Goal: Task Accomplishment & Management: Complete application form

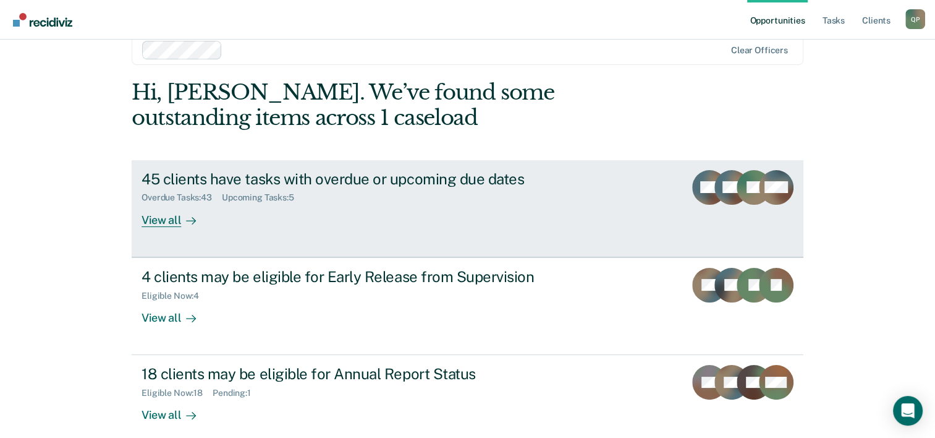
scroll to position [38, 0]
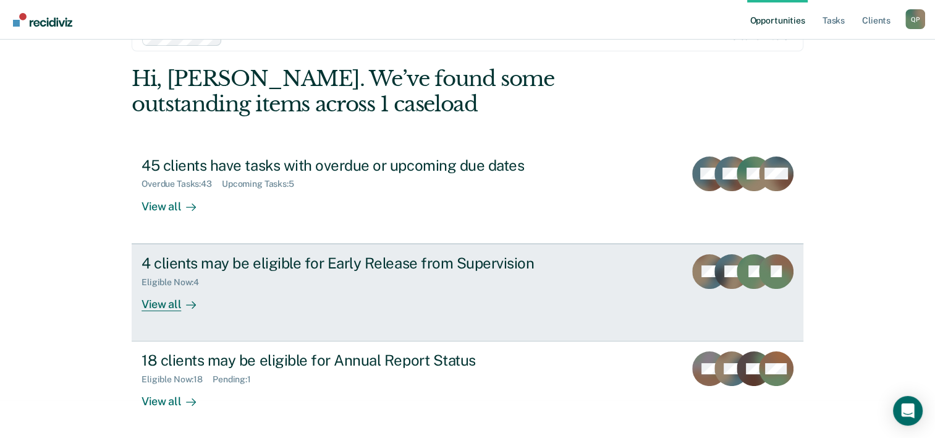
click at [397, 287] on div "4 clients may be eligible for Early Release from Supervision Eligible Now : 4 V…" at bounding box center [374, 282] width 464 height 57
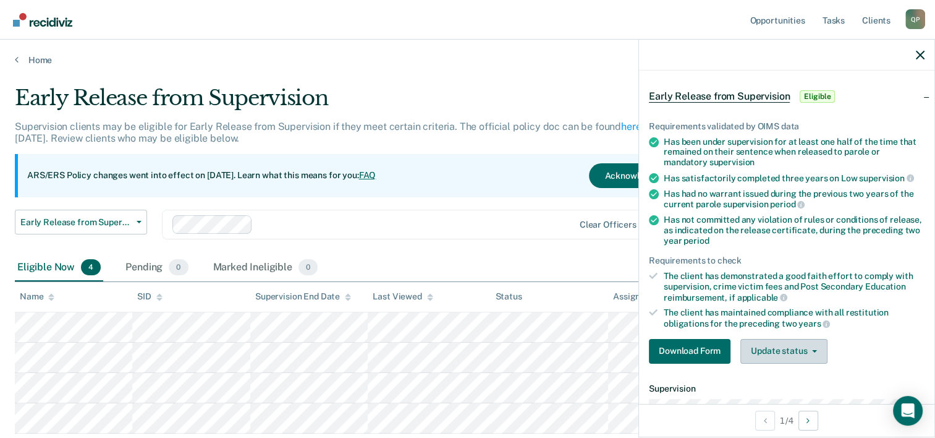
scroll to position [124, 0]
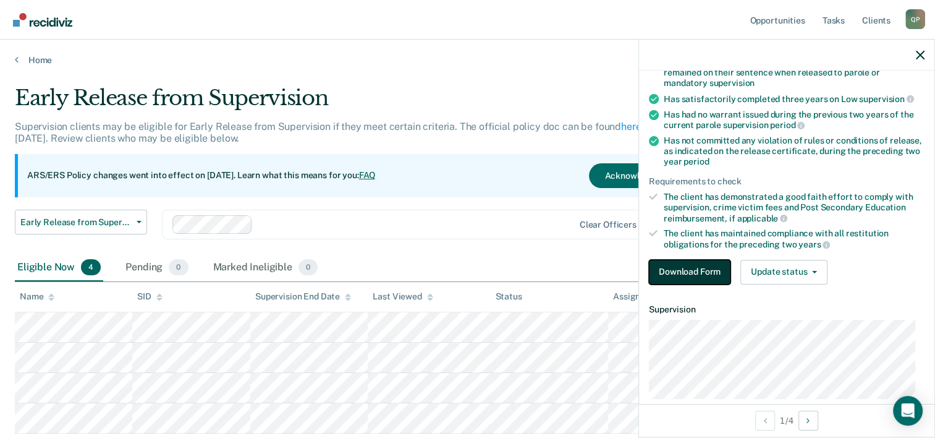
click at [690, 270] on button "Download Form" at bounding box center [690, 272] width 82 height 25
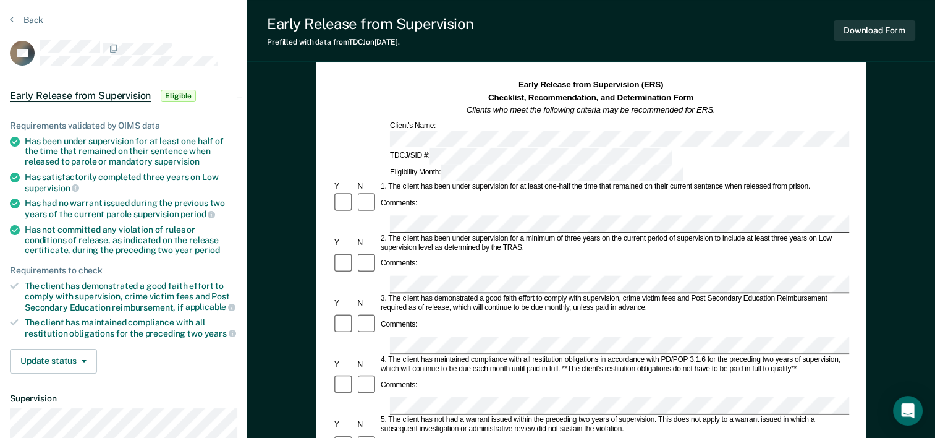
scroll to position [62, 0]
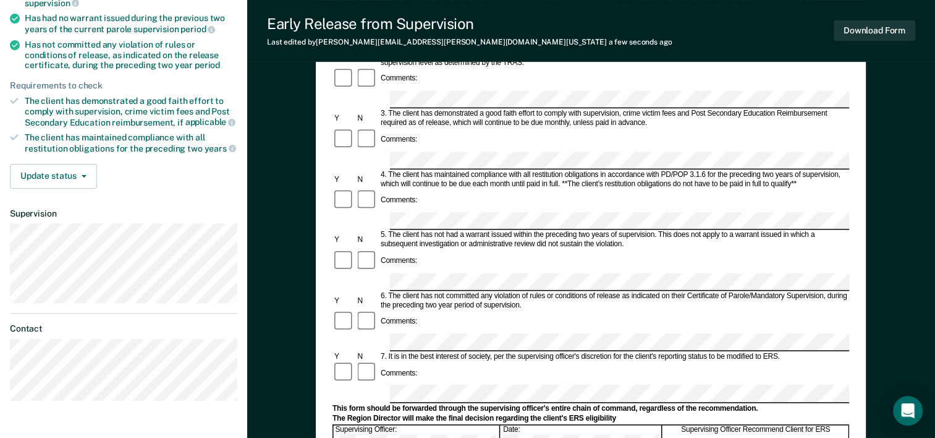
scroll to position [247, 0]
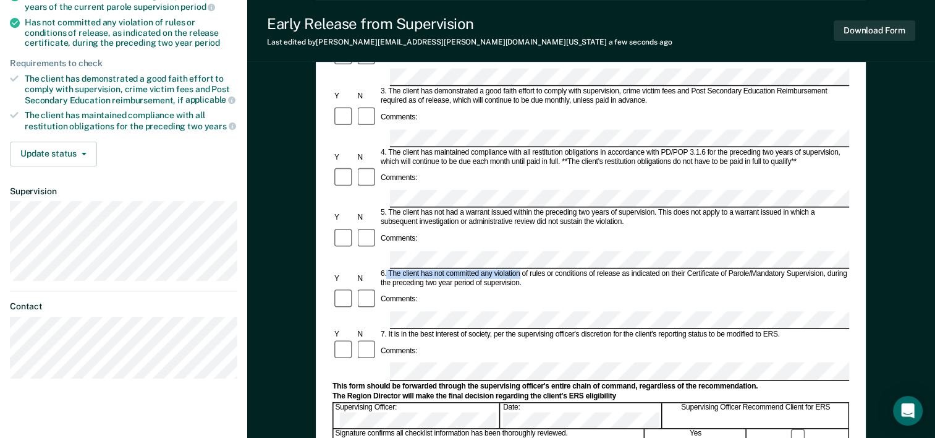
drag, startPoint x: 387, startPoint y: 169, endPoint x: 520, endPoint y: 176, distance: 133.1
click at [520, 269] on div "6. The client has not committed any violation of rules or conditions of release…" at bounding box center [614, 278] width 470 height 19
drag, startPoint x: 512, startPoint y: 177, endPoint x: 475, endPoint y: 172, distance: 37.4
copy div "The client has not committed any violation"
click at [584, 287] on div "Comments:" at bounding box center [591, 298] width 517 height 23
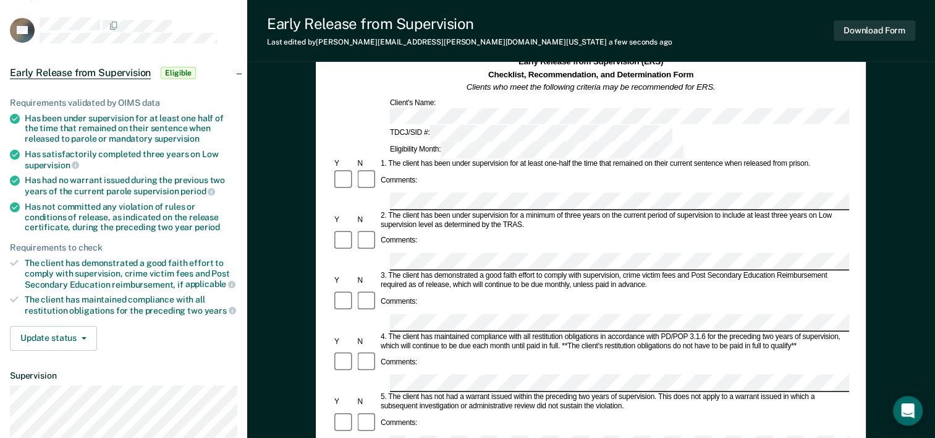
scroll to position [0, 0]
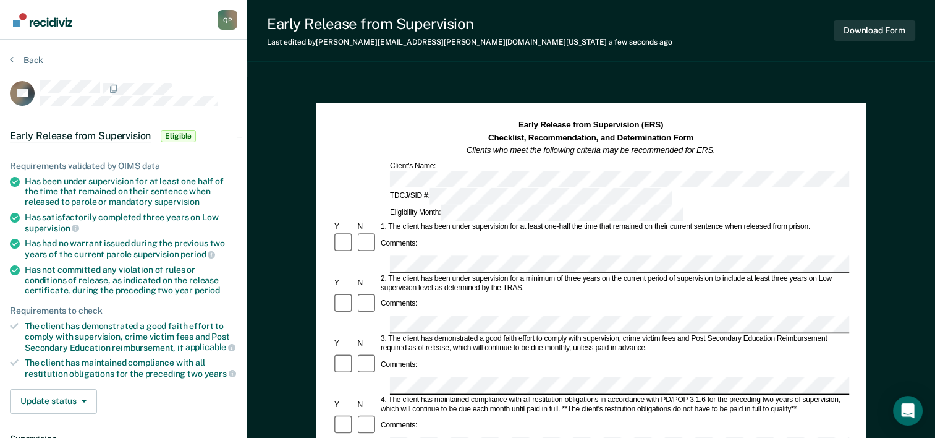
click at [96, 30] on nav "Quinten Polk Q P Profile How it works Log Out" at bounding box center [123, 19] width 227 height 39
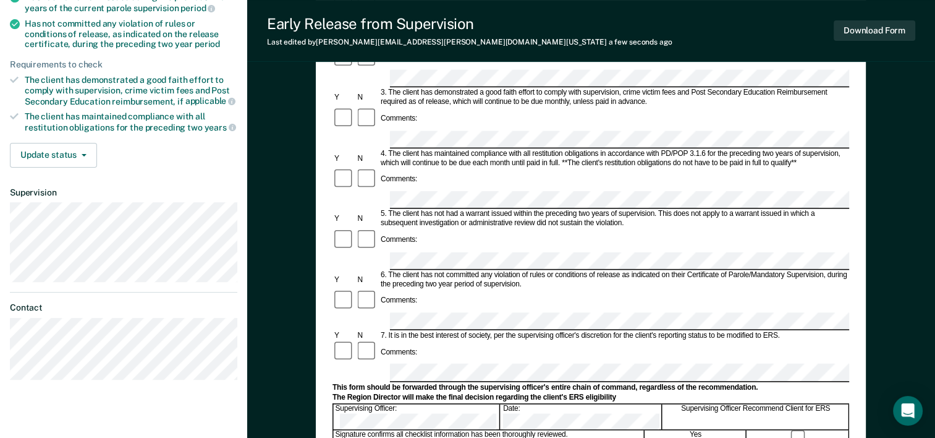
scroll to position [247, 0]
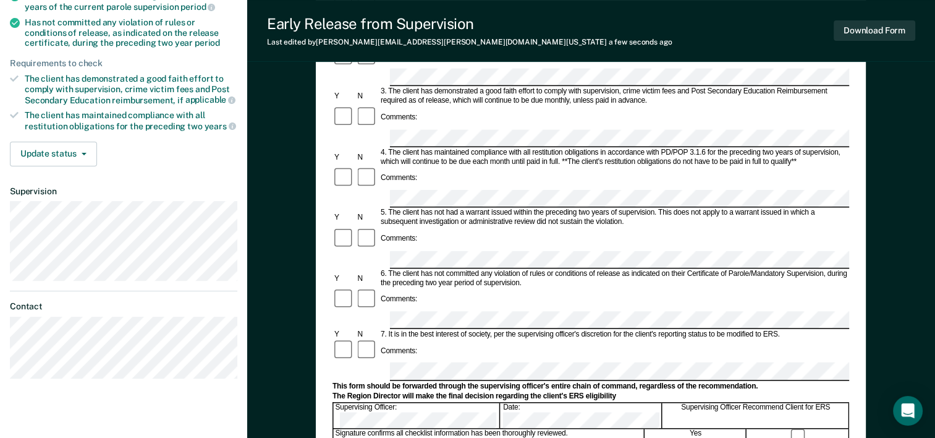
click at [108, 54] on ul "Requirements validated by OIMS data Has been under supervision for at least one…" at bounding box center [123, 22] width 227 height 218
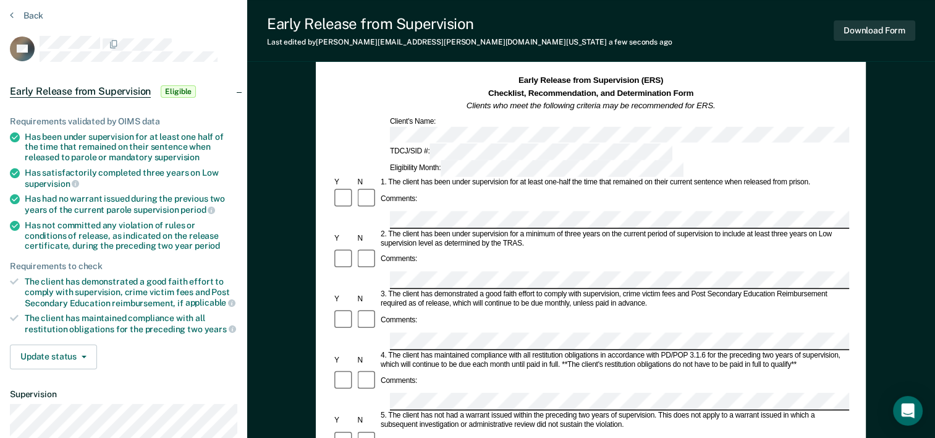
scroll to position [0, 0]
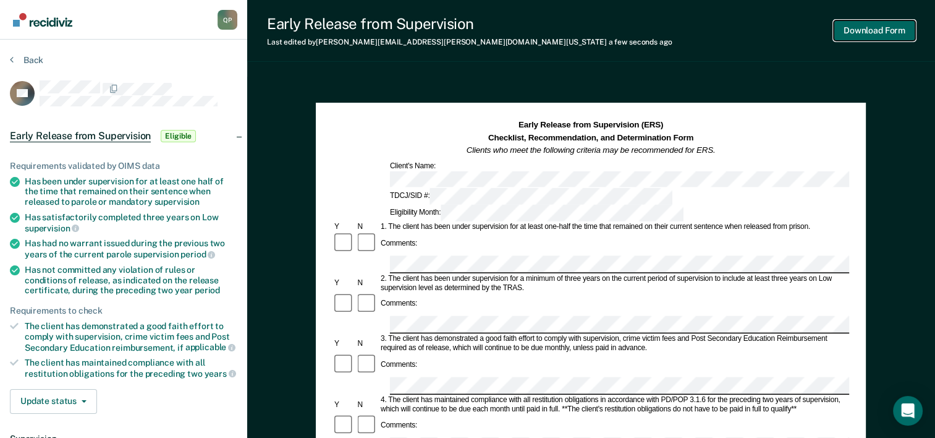
click at [896, 27] on button "Download Form" at bounding box center [875, 30] width 82 height 20
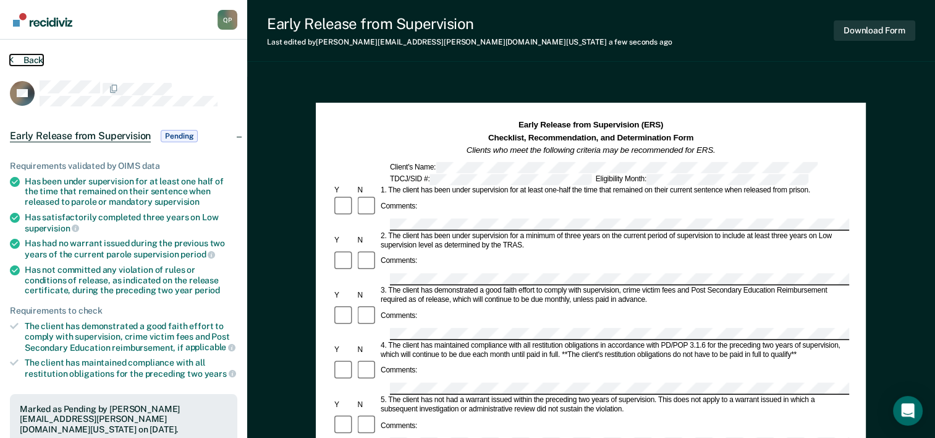
click at [21, 59] on button "Back" at bounding box center [26, 59] width 33 height 11
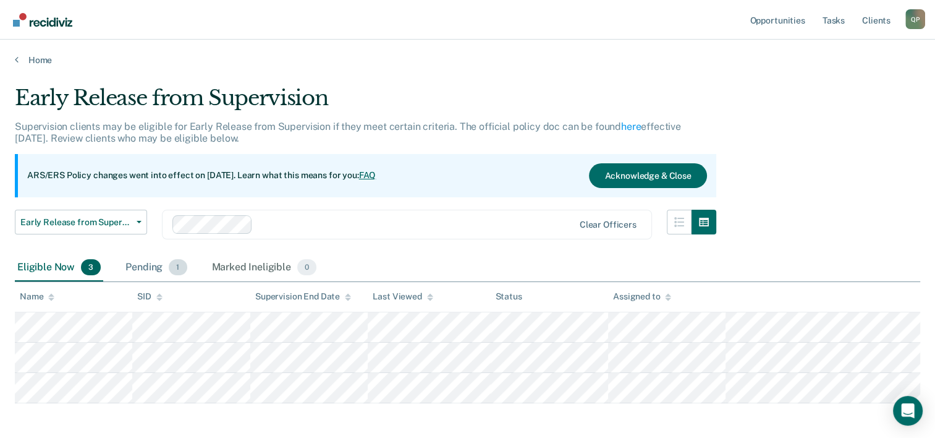
click at [155, 266] on div "Pending 1" at bounding box center [156, 267] width 66 height 27
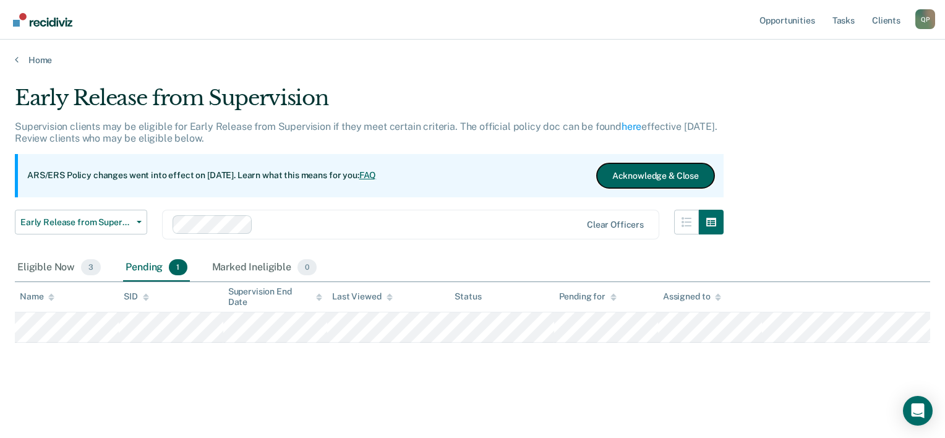
click at [685, 178] on button "Acknowledge & Close" at bounding box center [655, 175] width 117 height 25
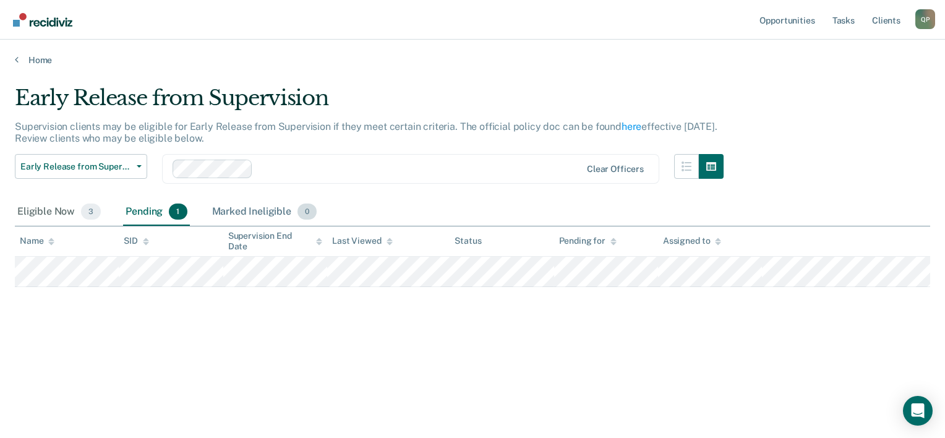
click at [255, 201] on div "Marked Ineligible 0" at bounding box center [265, 211] width 110 height 27
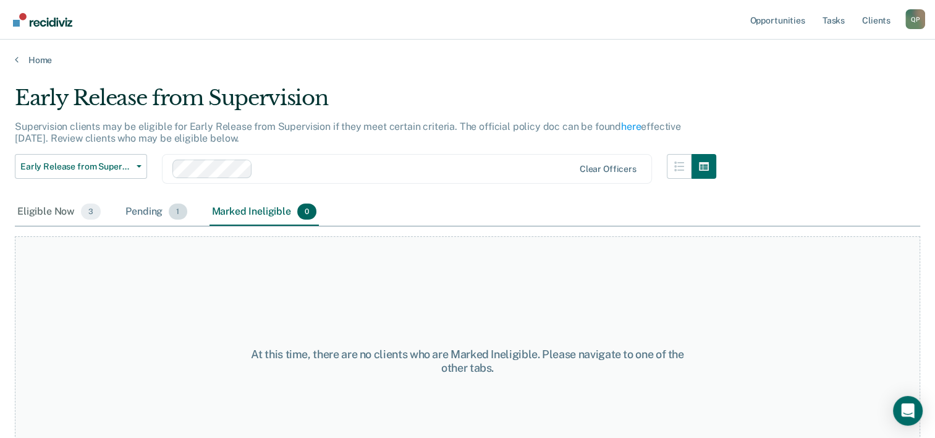
click at [151, 199] on div "Pending 1" at bounding box center [156, 211] width 66 height 27
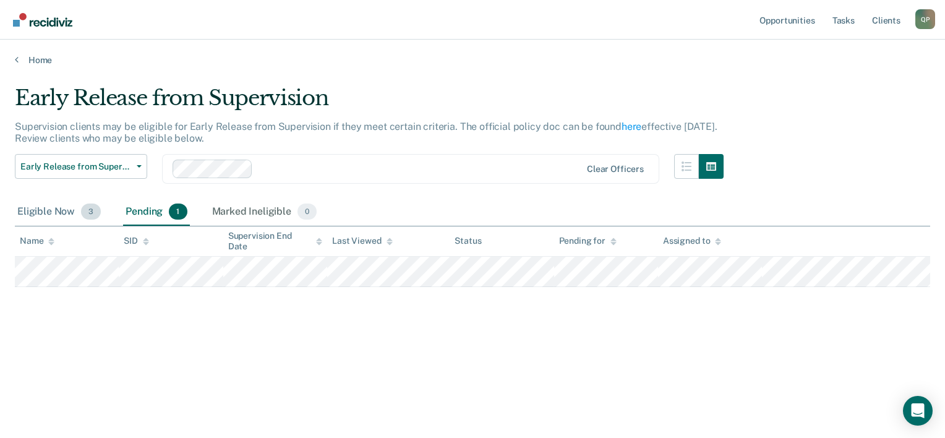
click at [44, 208] on div "Eligible Now 3" at bounding box center [59, 211] width 88 height 27
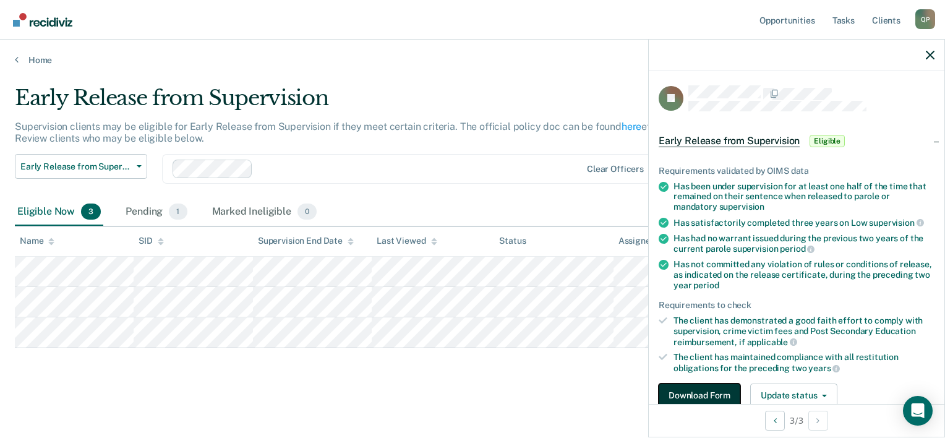
click at [705, 396] on button "Download Form" at bounding box center [699, 395] width 82 height 25
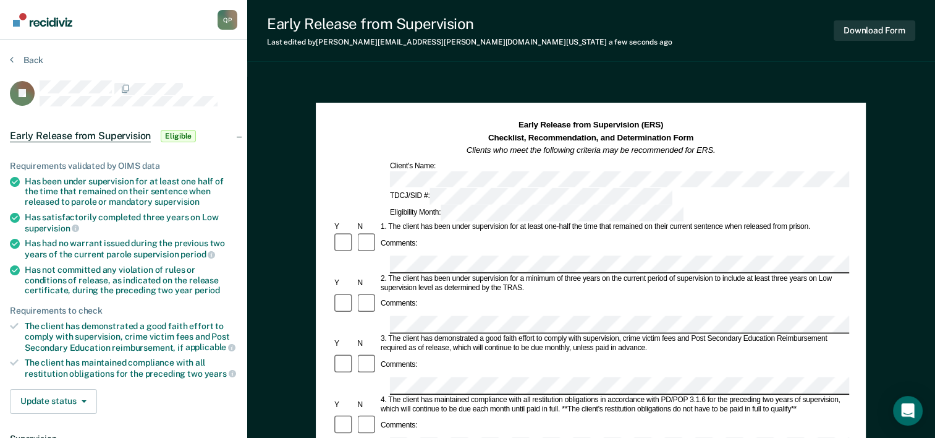
scroll to position [124, 0]
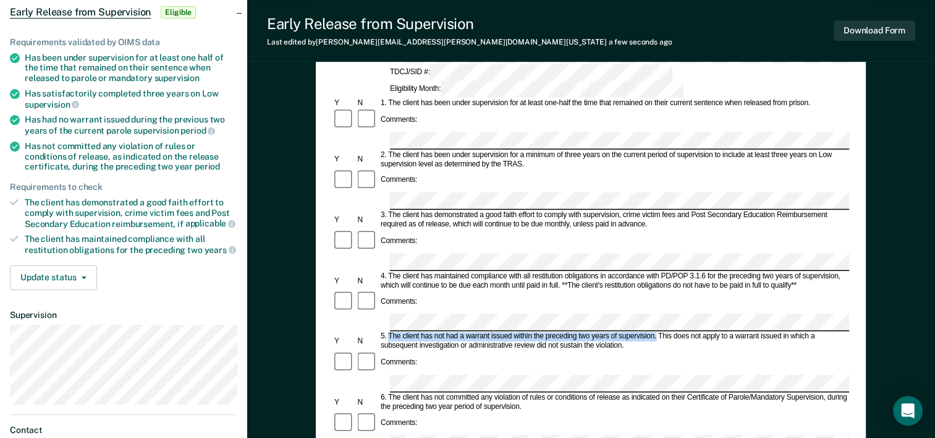
drag, startPoint x: 388, startPoint y: 249, endPoint x: 657, endPoint y: 244, distance: 269.0
click at [657, 332] on div "5. The client has not had a warrant issued within the preceding two years of su…" at bounding box center [614, 341] width 470 height 19
drag, startPoint x: 657, startPoint y: 244, endPoint x: 643, endPoint y: 247, distance: 13.8
copy div "The client has not had a warrant issued within the preceding two years of super…"
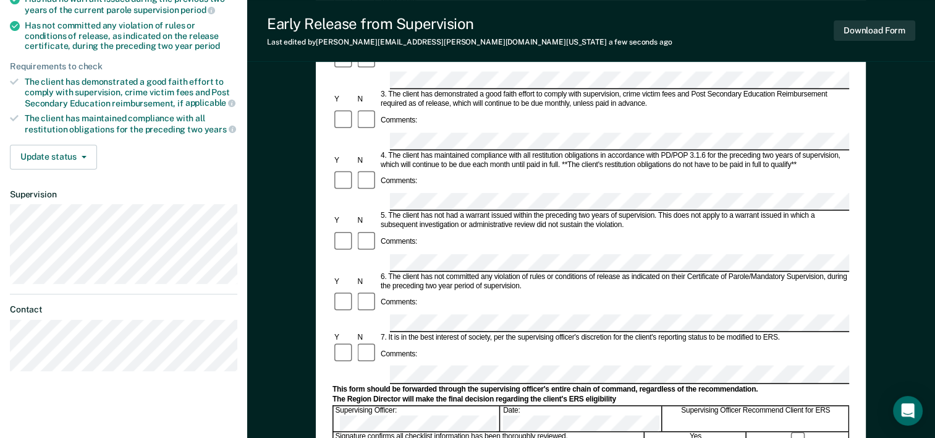
scroll to position [247, 0]
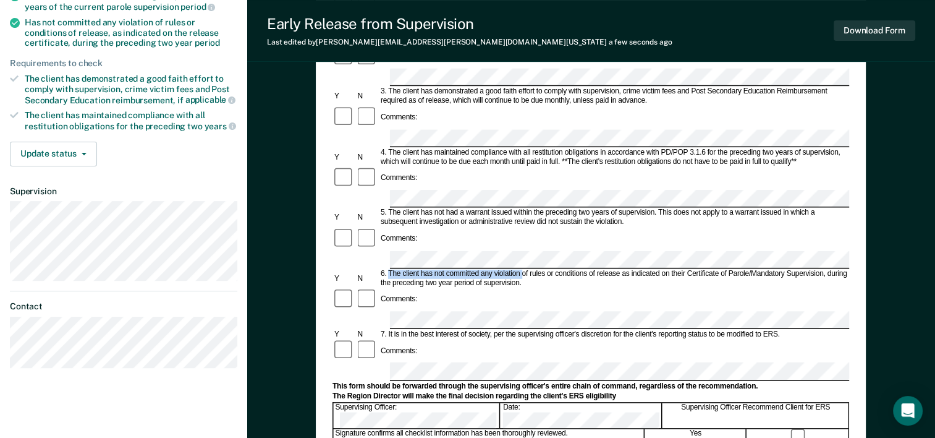
drag, startPoint x: 393, startPoint y: 174, endPoint x: 522, endPoint y: 171, distance: 129.2
click at [522, 269] on div "6. The client has not committed any violation of rules or conditions of release…" at bounding box center [614, 278] width 470 height 19
drag, startPoint x: 522, startPoint y: 171, endPoint x: 508, endPoint y: 177, distance: 14.7
drag, startPoint x: 508, startPoint y: 177, endPoint x: 480, endPoint y: 171, distance: 29.0
copy div "The client has not committed any violation"
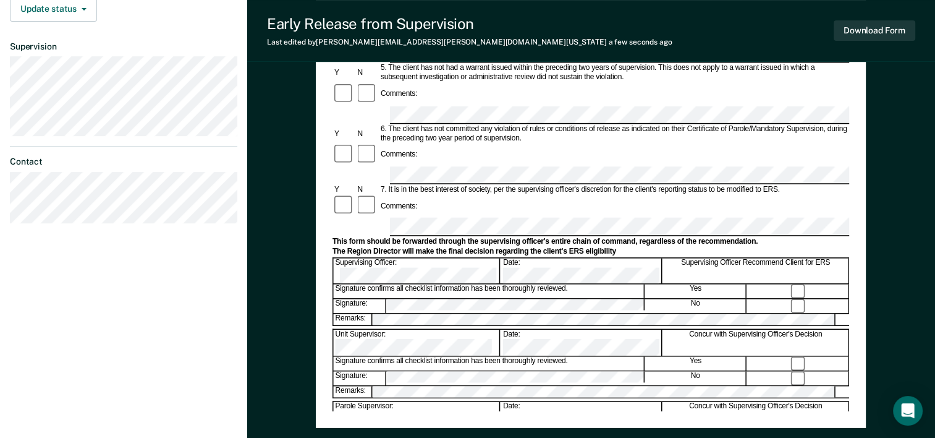
scroll to position [433, 0]
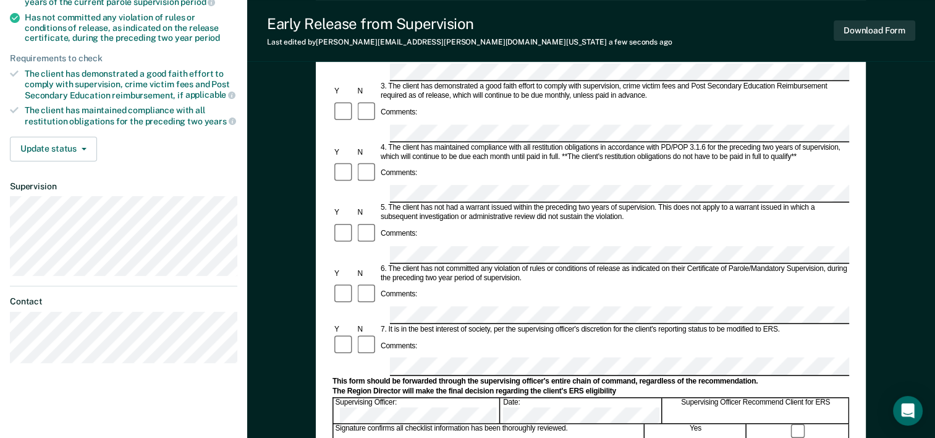
scroll to position [231, 0]
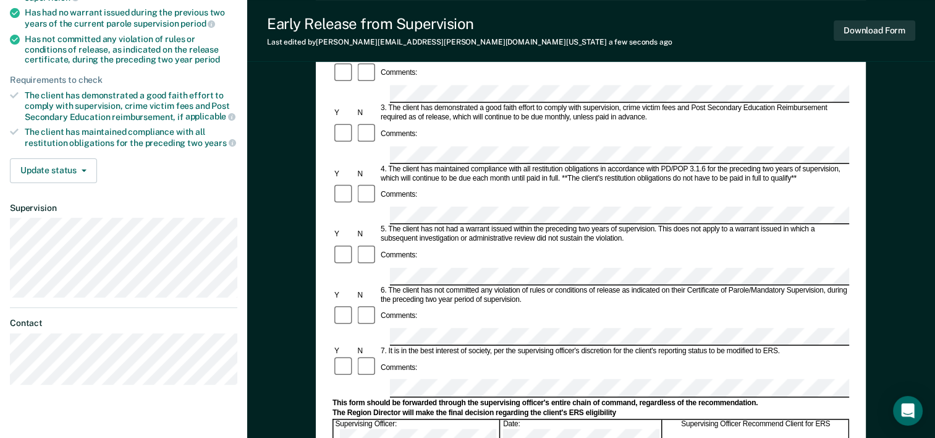
click at [499, 355] on div "Comments:" at bounding box center [591, 366] width 517 height 23
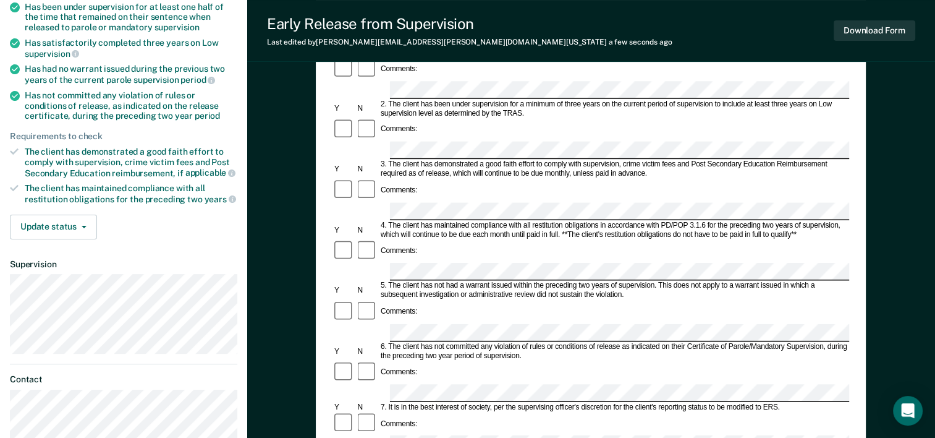
scroll to position [433, 0]
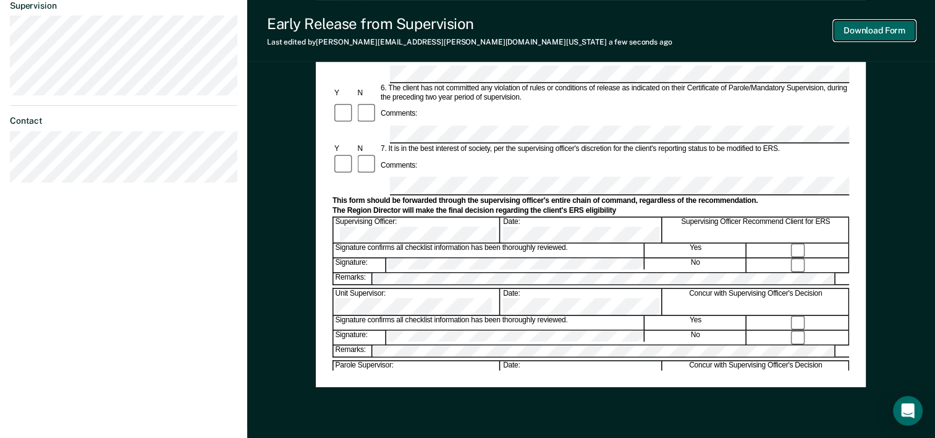
click at [883, 30] on button "Download Form" at bounding box center [875, 30] width 82 height 20
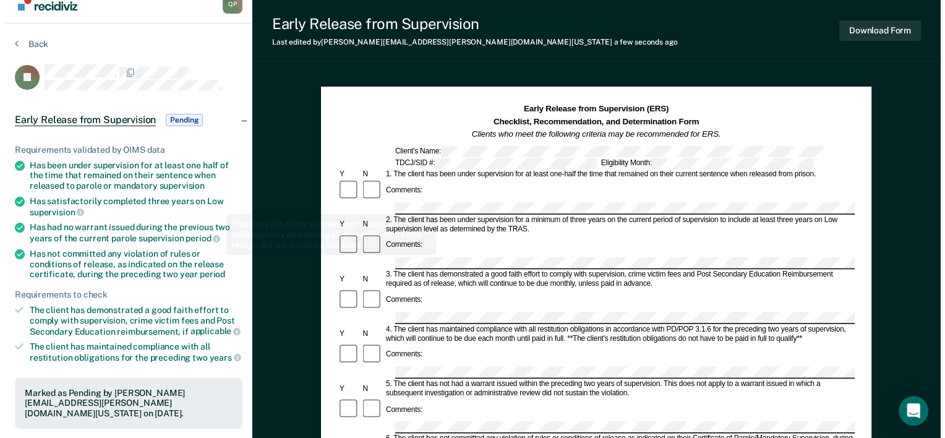
scroll to position [0, 0]
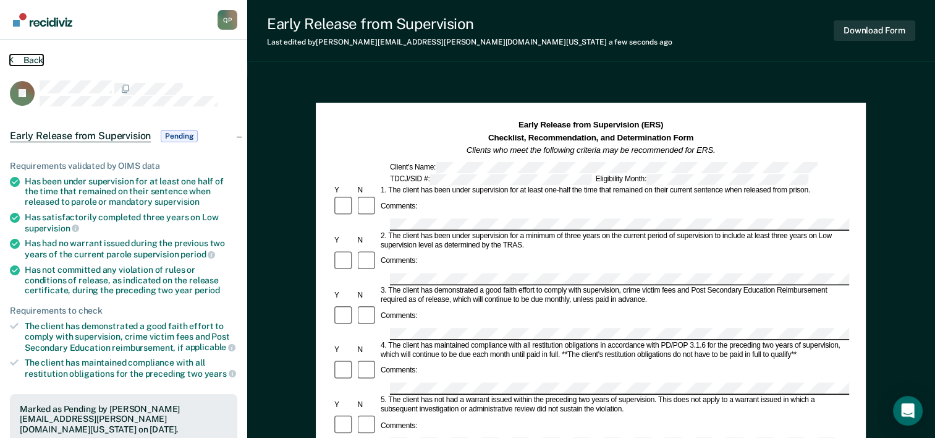
click at [26, 61] on button "Back" at bounding box center [26, 59] width 33 height 11
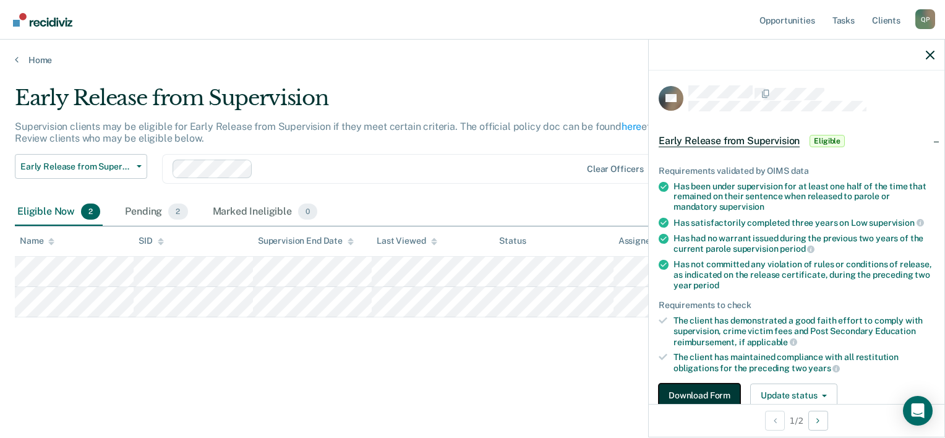
click at [699, 391] on button "Download Form" at bounding box center [699, 395] width 82 height 25
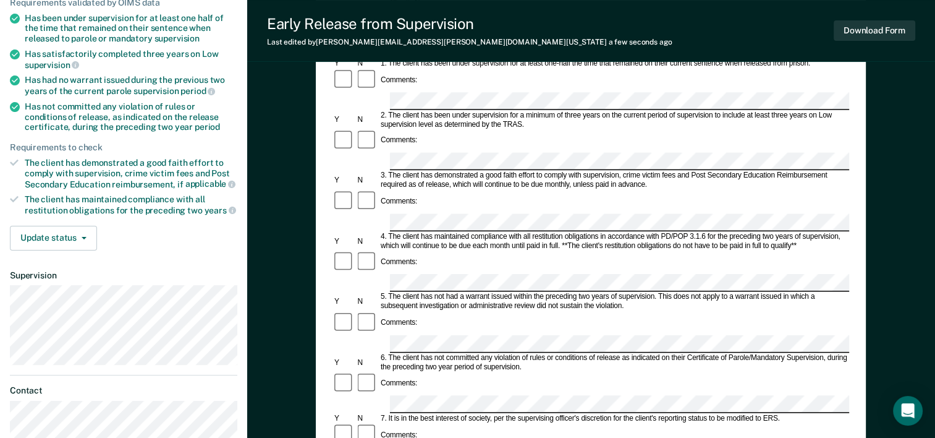
scroll to position [185, 0]
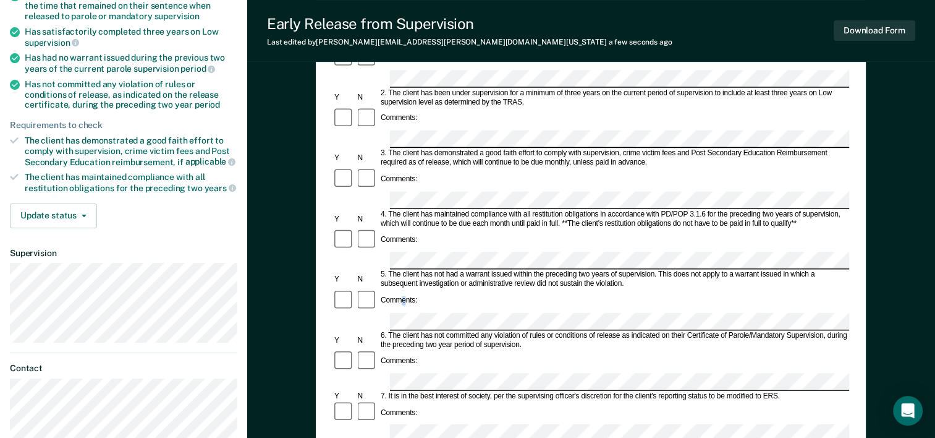
drag, startPoint x: 414, startPoint y: 208, endPoint x: 405, endPoint y: 203, distance: 10.5
click at [405, 289] on div "Comments:" at bounding box center [591, 300] width 517 height 23
drag, startPoint x: 388, startPoint y: 185, endPoint x: 656, endPoint y: 182, distance: 267.7
click at [656, 270] on div "5. The client has not had a warrant issued within the preceding two years of su…" at bounding box center [614, 279] width 470 height 19
drag, startPoint x: 656, startPoint y: 182, endPoint x: 637, endPoint y: 185, distance: 18.9
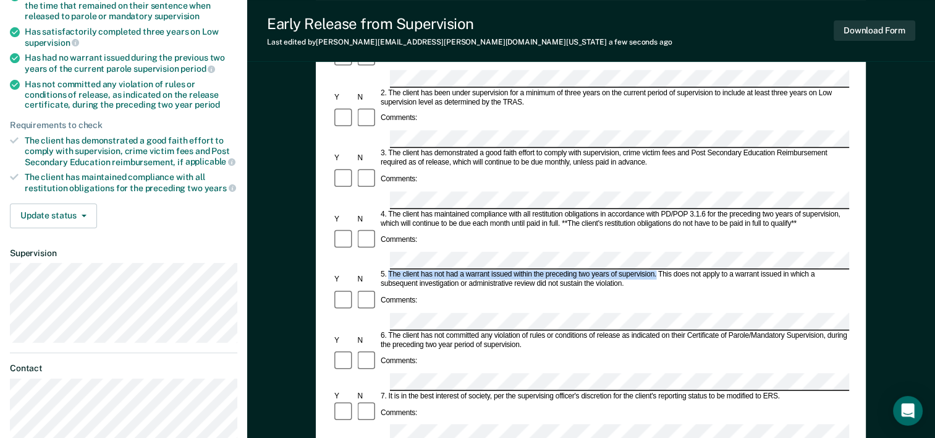
copy div "The client has not had a warrant issued within the preceding two years of super…"
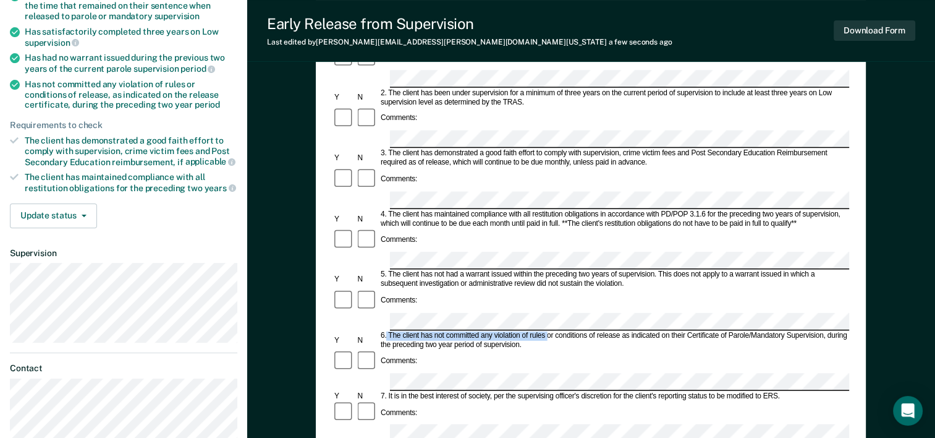
drag, startPoint x: 387, startPoint y: 235, endPoint x: 546, endPoint y: 238, distance: 159.5
click at [546, 331] on div "6. The client has not committed any violation of rules or conditions of release…" at bounding box center [614, 340] width 470 height 19
copy div "The client has not committed any violation of rules"
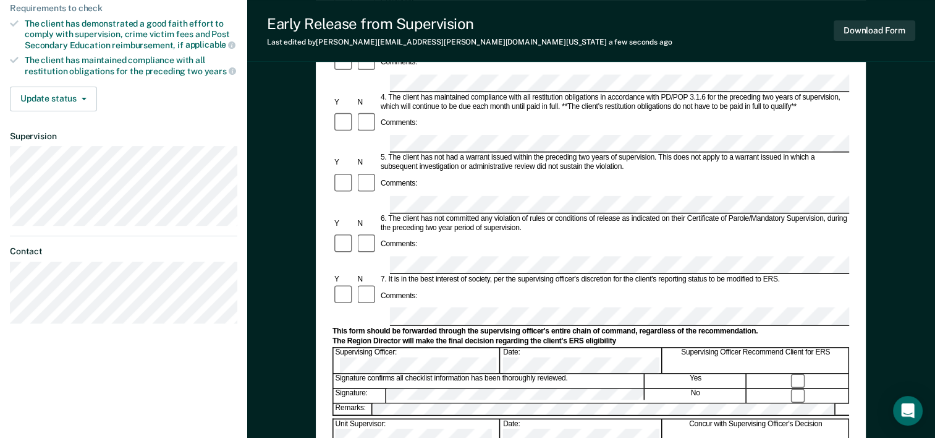
scroll to position [292, 0]
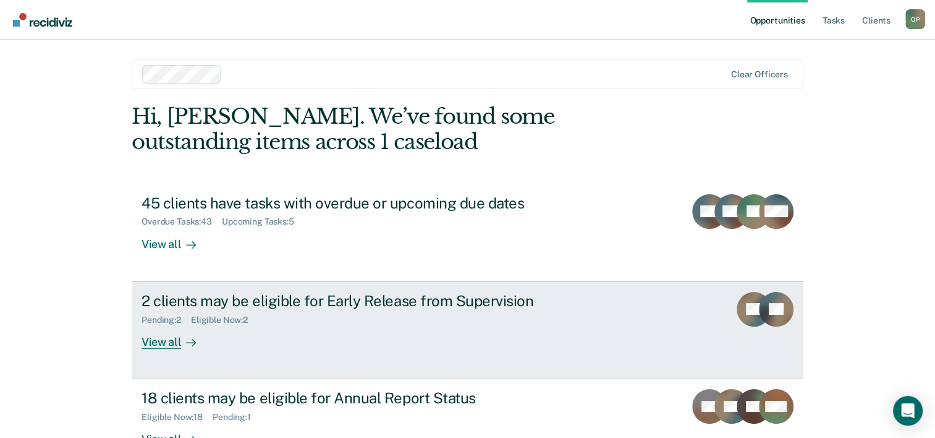
click at [347, 331] on div "2 clients may be eligible for Early Release from Supervision Pending : 2 Eligib…" at bounding box center [374, 320] width 464 height 57
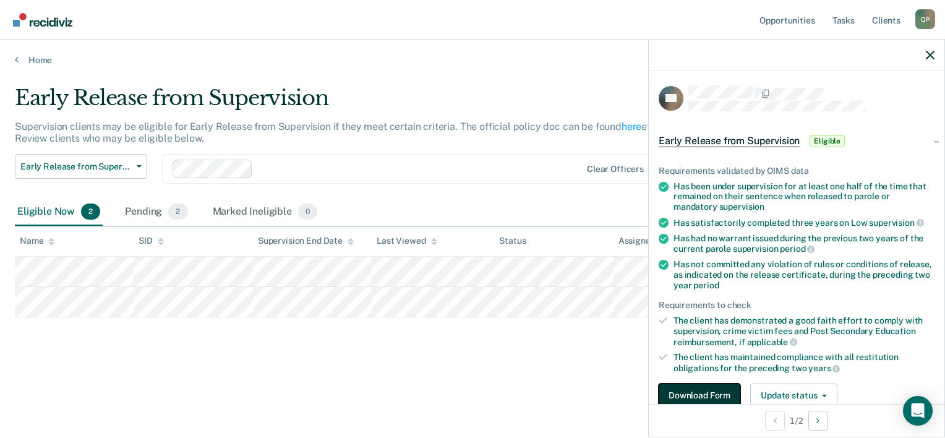
click at [706, 391] on button "Download Form" at bounding box center [699, 395] width 82 height 25
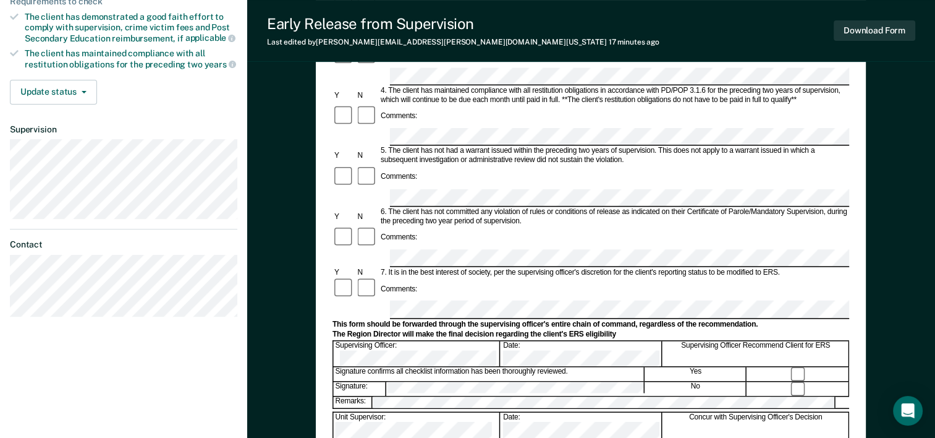
scroll to position [371, 0]
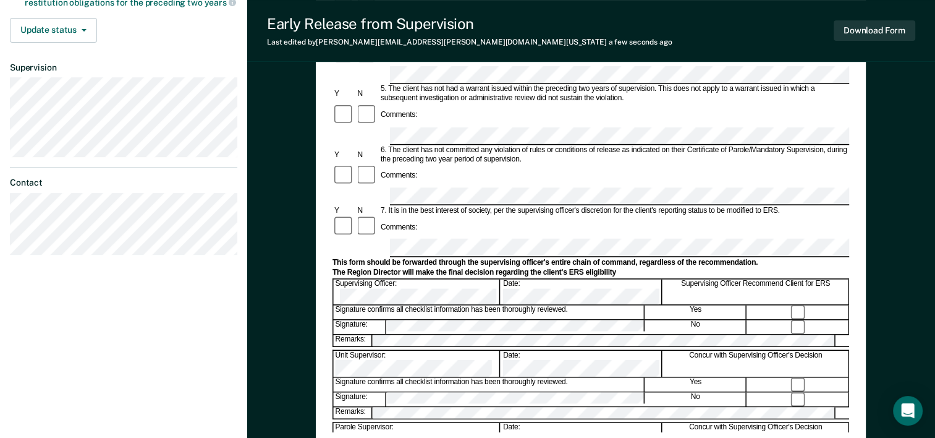
click at [39, 302] on div "Quinten Polk Q P Profile How it works Log Out Back WJ Early Release from Superv…" at bounding box center [123, 58] width 247 height 859
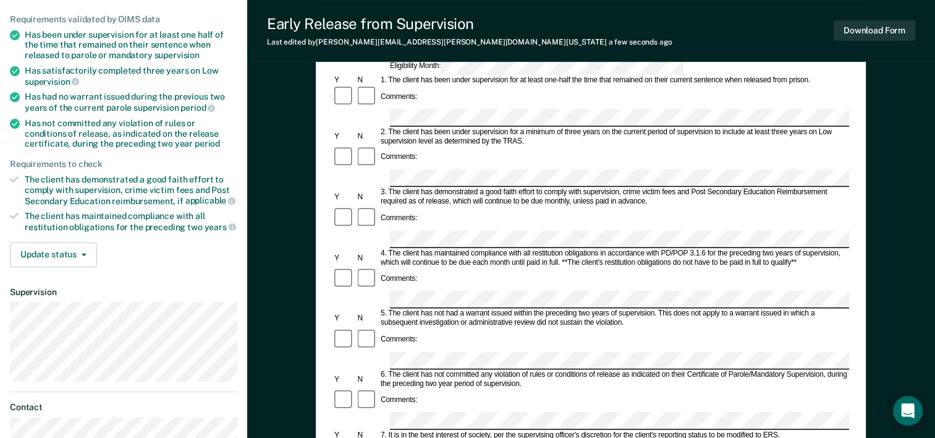
scroll to position [309, 0]
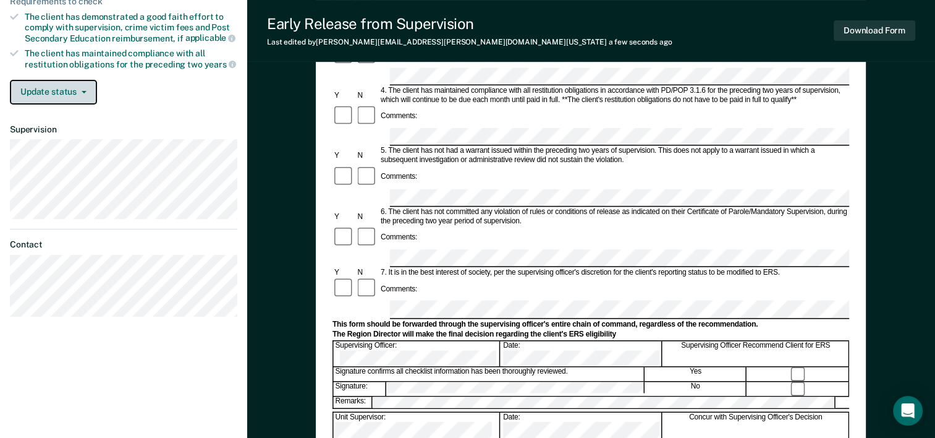
click at [51, 85] on button "Update status" at bounding box center [53, 92] width 87 height 25
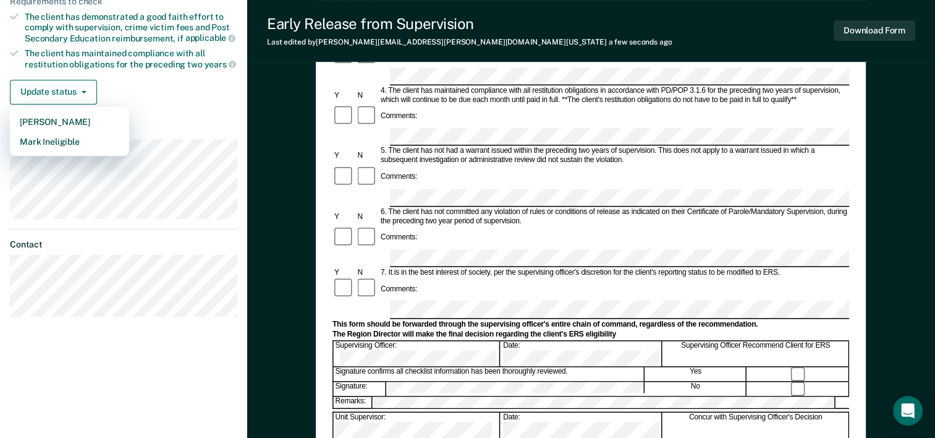
click at [180, 97] on div "Update status Mark Pending Mark Ineligible" at bounding box center [123, 92] width 227 height 25
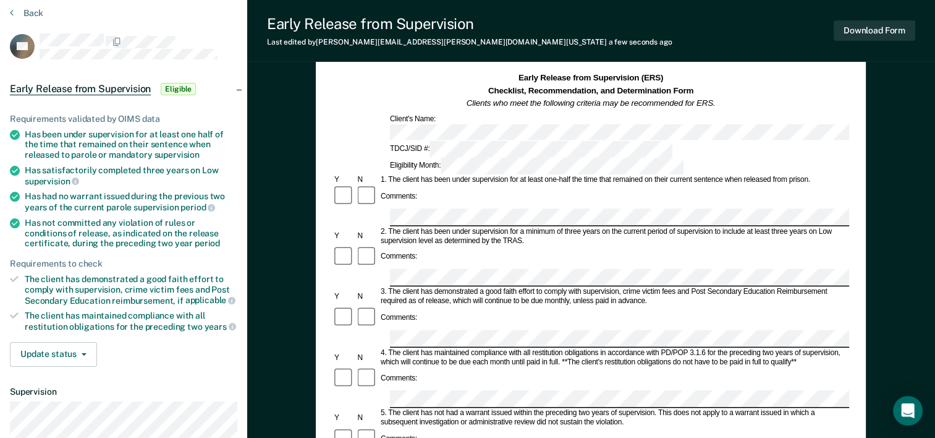
scroll to position [0, 0]
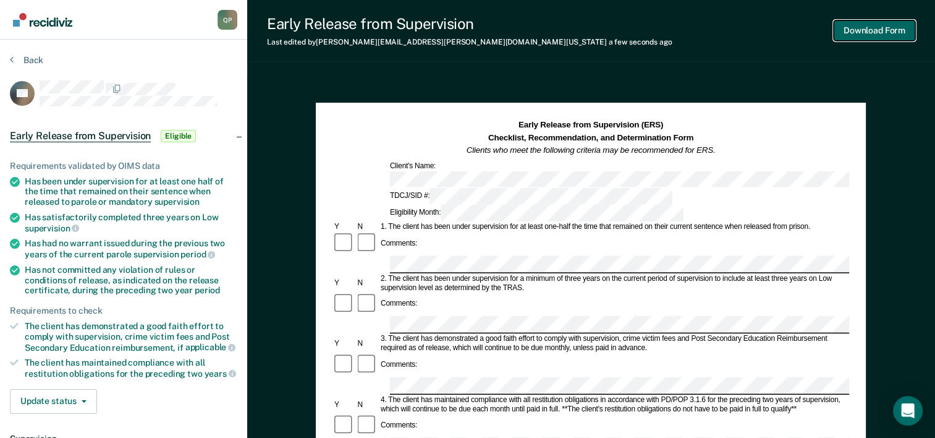
click at [896, 25] on button "Download Form" at bounding box center [875, 30] width 82 height 20
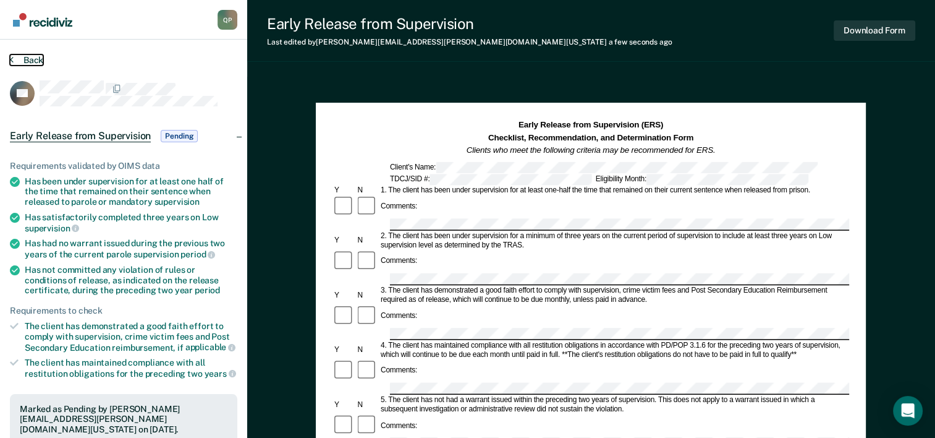
click at [36, 57] on button "Back" at bounding box center [26, 59] width 33 height 11
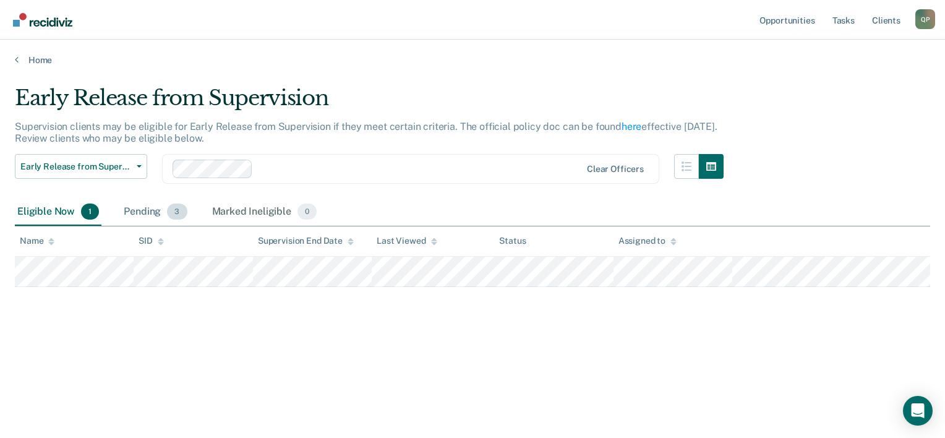
click at [138, 200] on div "Pending 3" at bounding box center [155, 211] width 68 height 27
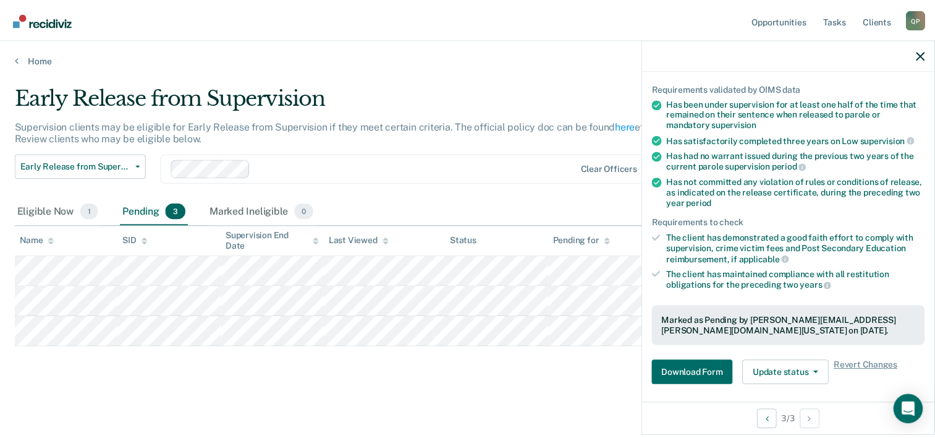
scroll to position [287, 0]
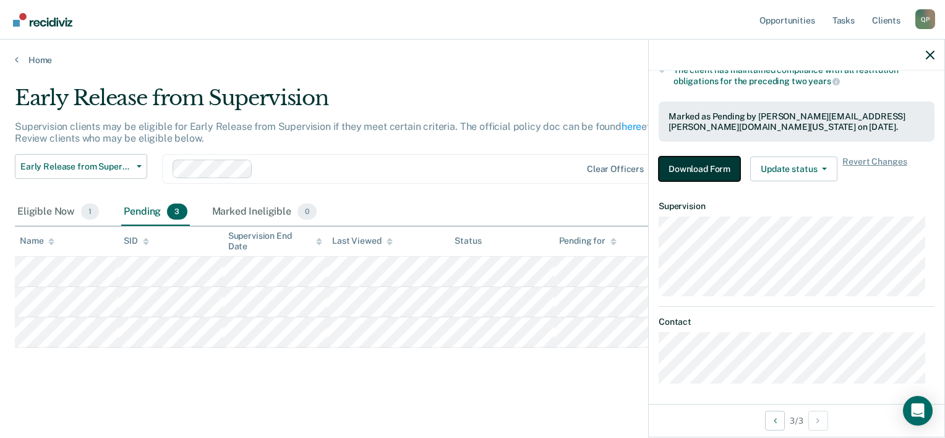
click at [705, 167] on button "Download Form" at bounding box center [699, 168] width 82 height 25
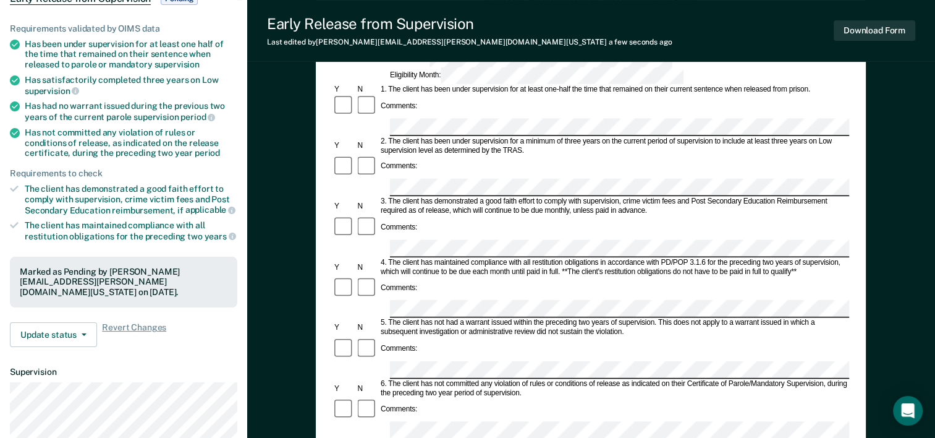
scroll to position [107, 0]
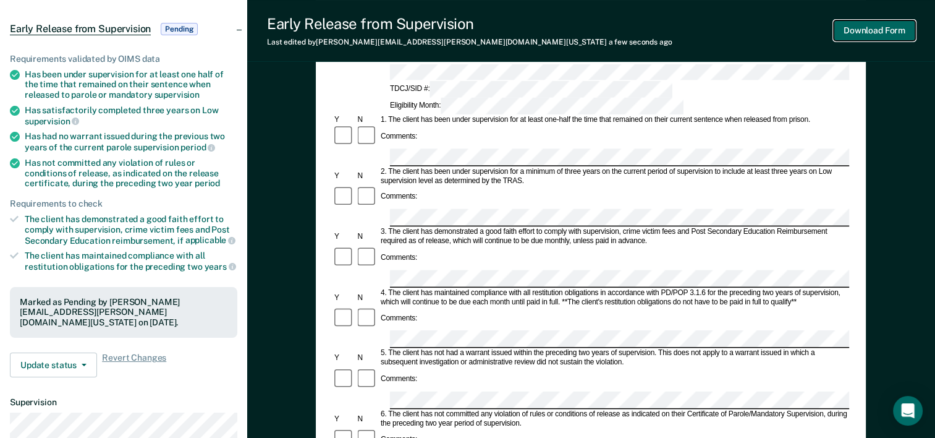
click at [888, 32] on button "Download Form" at bounding box center [875, 30] width 82 height 20
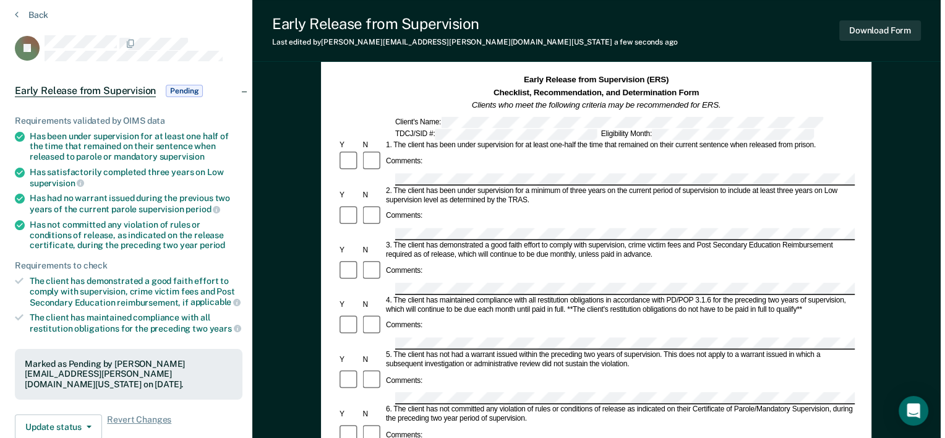
scroll to position [0, 0]
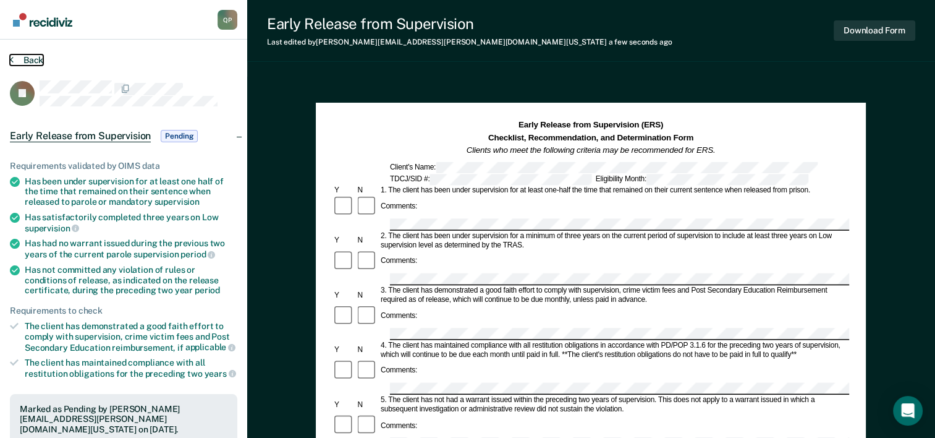
click at [32, 57] on button "Back" at bounding box center [26, 59] width 33 height 11
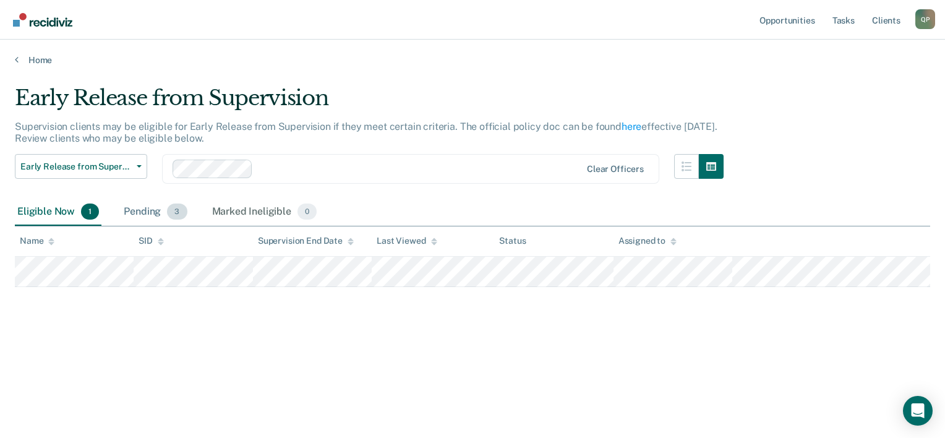
click at [150, 208] on div "Pending 3" at bounding box center [155, 211] width 68 height 27
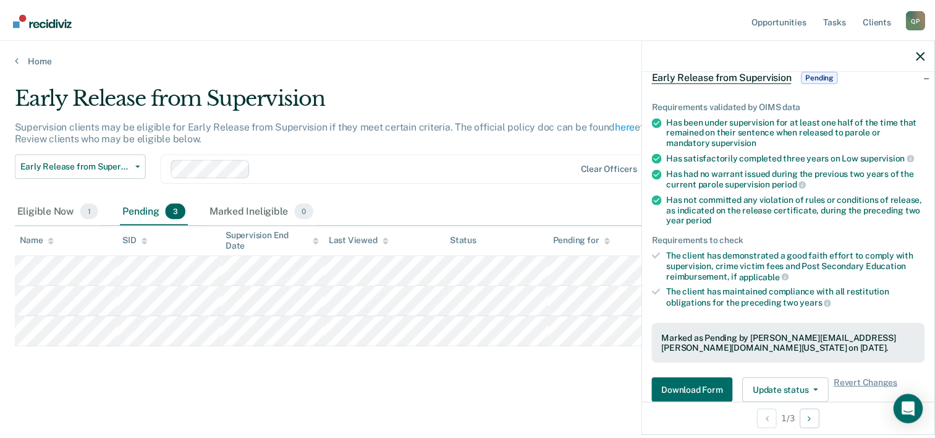
scroll to position [124, 0]
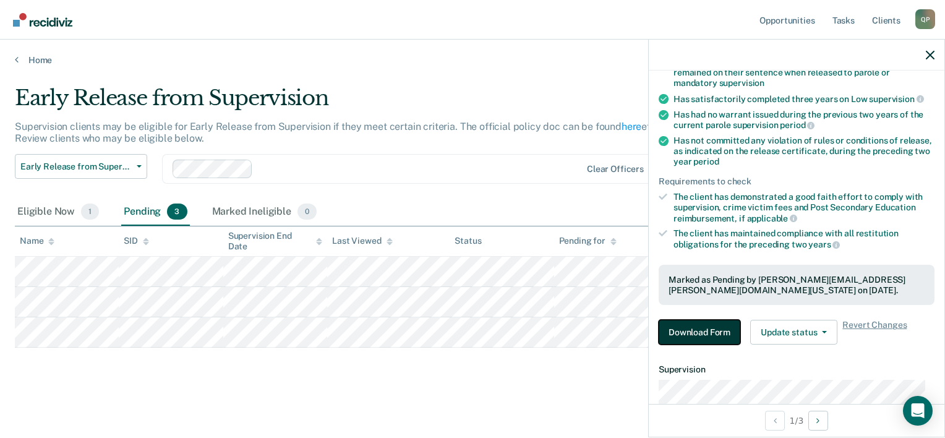
click at [695, 334] on button "Download Form" at bounding box center [699, 332] width 82 height 25
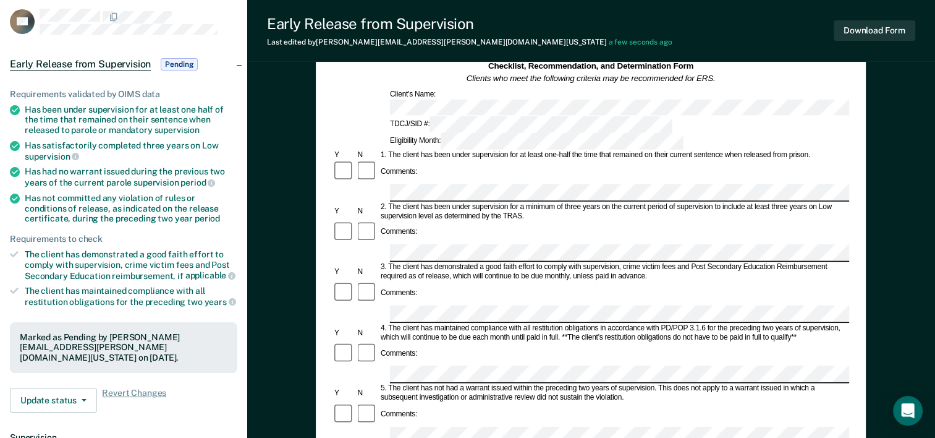
scroll to position [247, 0]
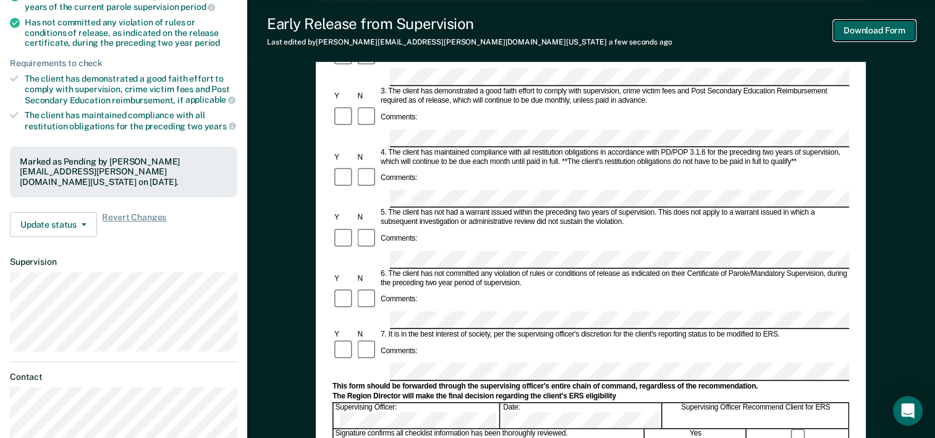
click at [869, 23] on button "Download Form" at bounding box center [875, 30] width 82 height 20
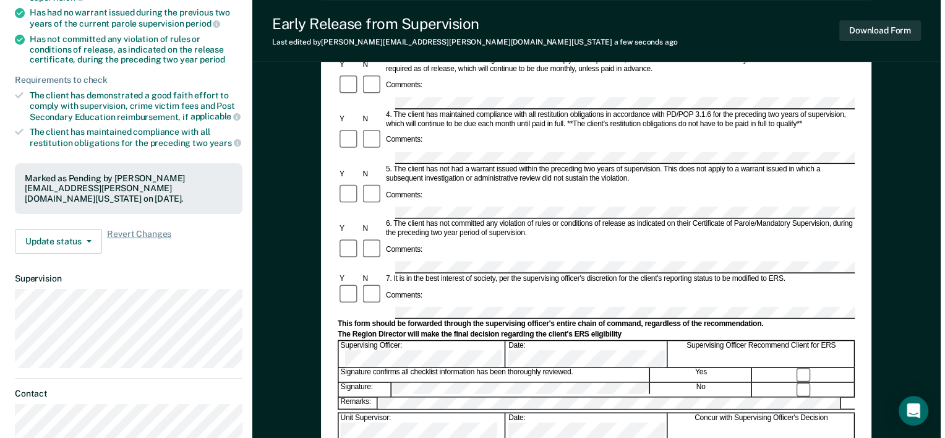
scroll to position [0, 0]
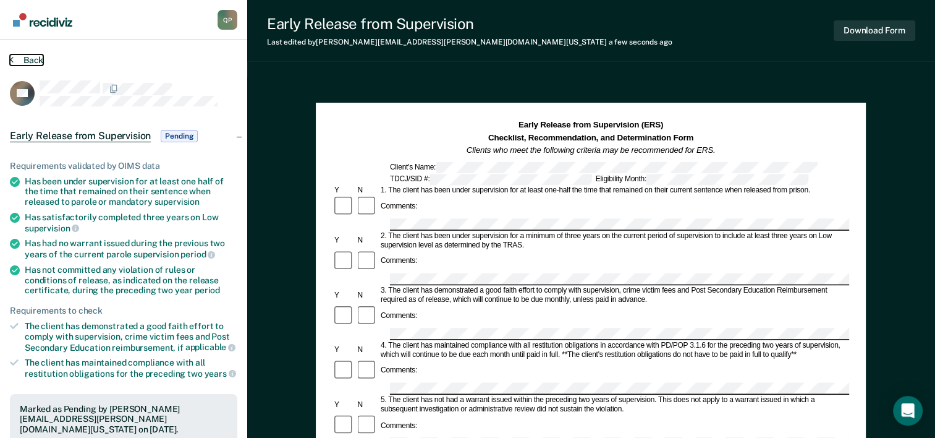
click at [30, 59] on button "Back" at bounding box center [26, 59] width 33 height 11
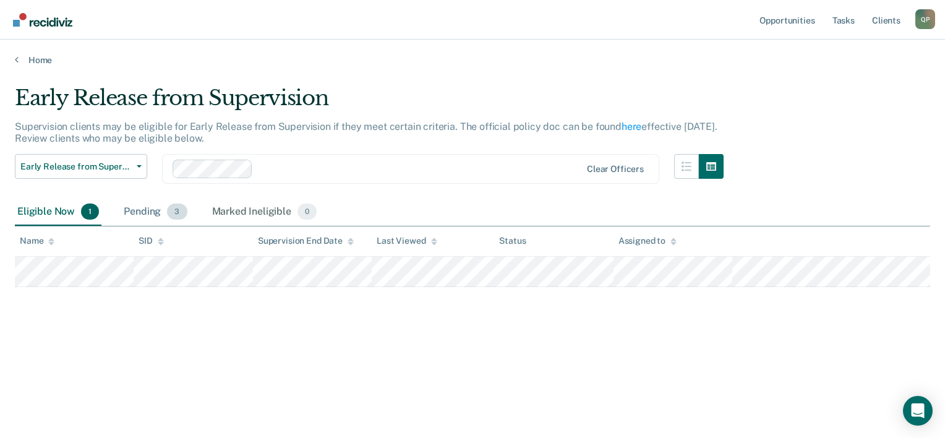
click at [146, 215] on div "Pending 3" at bounding box center [155, 211] width 68 height 27
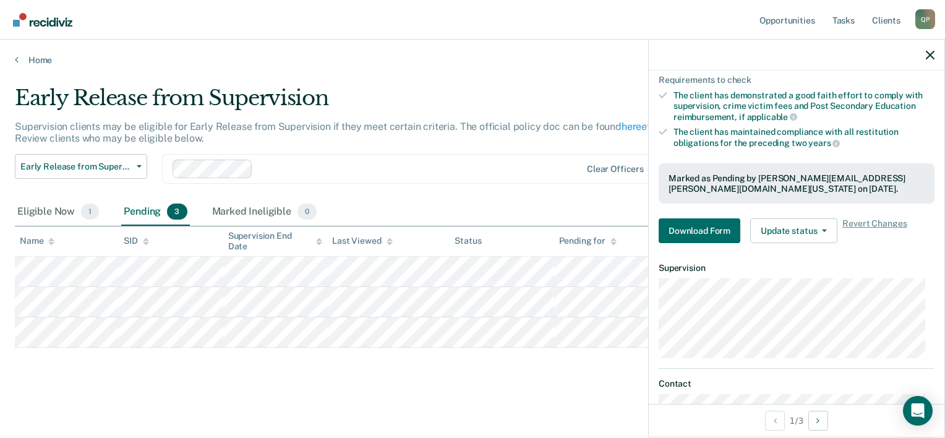
scroll to position [287, 0]
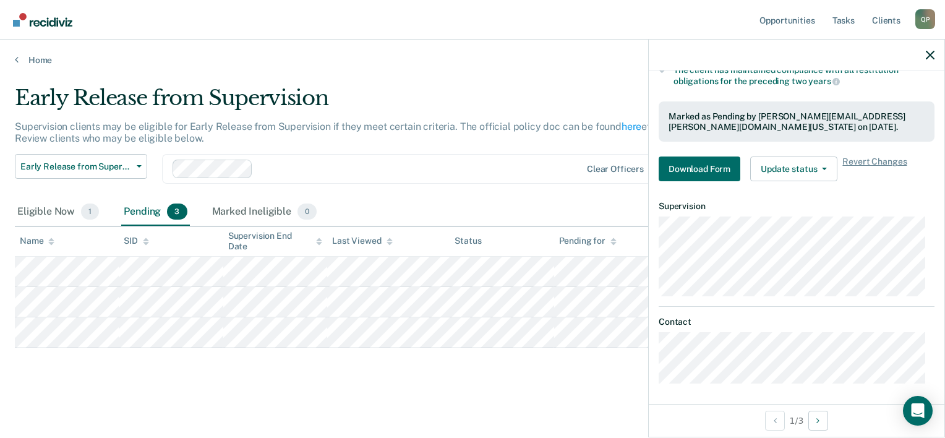
click at [443, 367] on div "Early Release from Supervision Supervision clients may be eligible for Early Re…" at bounding box center [472, 234] width 915 height 299
click at [38, 213] on div "Eligible Now 1" at bounding box center [58, 211] width 87 height 27
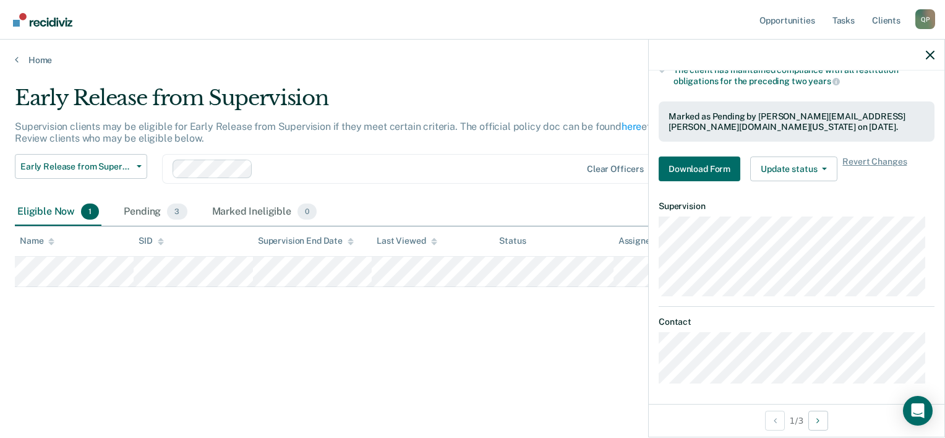
click at [227, 351] on div "Early Release from Supervision Supervision clients may be eligible for Early Re…" at bounding box center [472, 234] width 915 height 299
click at [139, 331] on div "Early Release from Supervision Supervision clients may be eligible for Early Re…" at bounding box center [472, 215] width 915 height 260
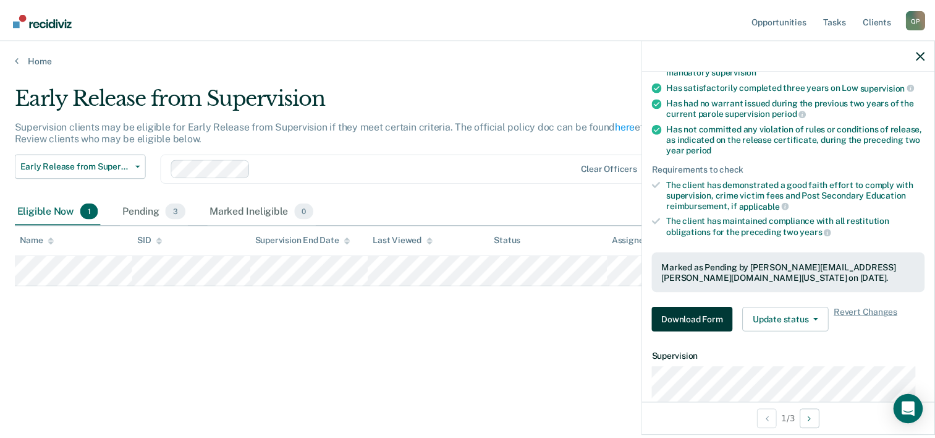
scroll to position [0, 0]
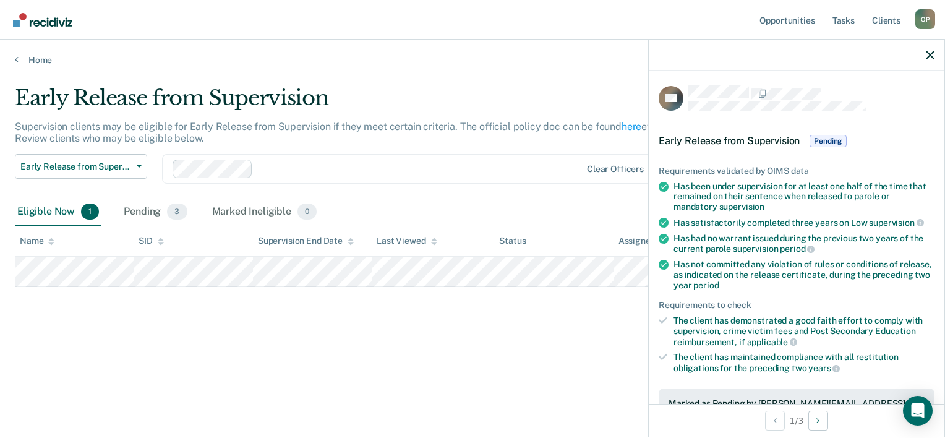
click at [517, 190] on div "Early Release from Supervision Early Release from Supervision Annual Report Sta…" at bounding box center [369, 176] width 708 height 45
click at [932, 54] on icon "button" at bounding box center [929, 55] width 9 height 9
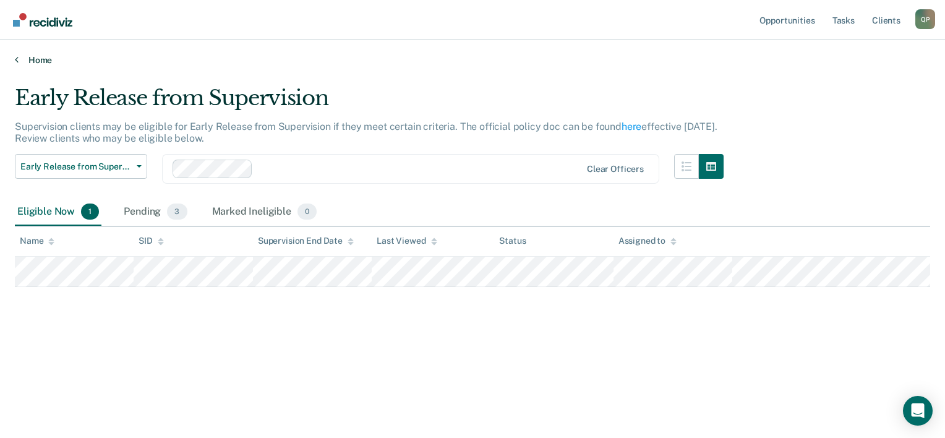
click at [40, 58] on link "Home" at bounding box center [472, 59] width 915 height 11
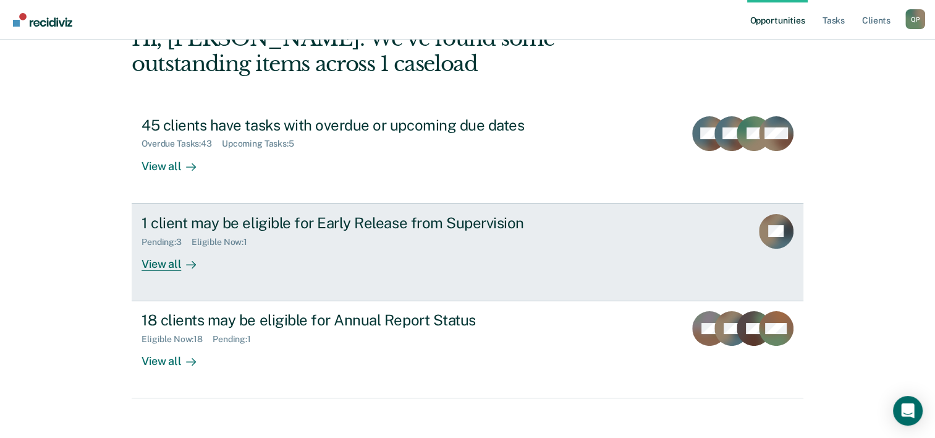
scroll to position [87, 0]
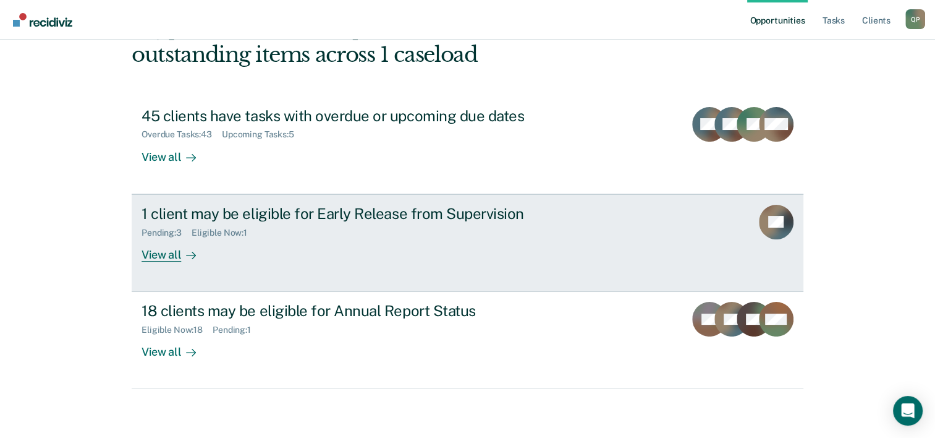
click at [175, 253] on div "View all" at bounding box center [176, 249] width 69 height 24
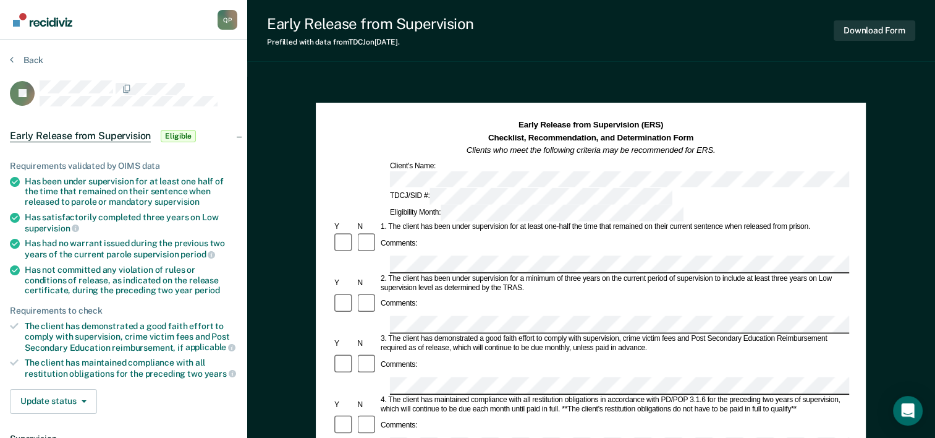
click at [51, 49] on section "Back IS Early Release from Supervision Eligible Requirements validated by OIMS …" at bounding box center [123, 340] width 247 height 600
click at [43, 57] on div "Back" at bounding box center [123, 67] width 227 height 26
click at [36, 57] on button "Back" at bounding box center [26, 59] width 33 height 11
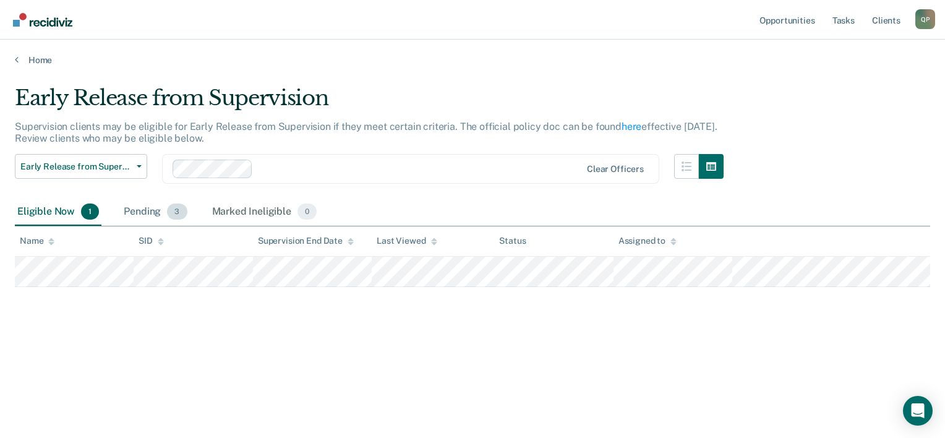
click at [153, 209] on div "Pending 3" at bounding box center [155, 211] width 68 height 27
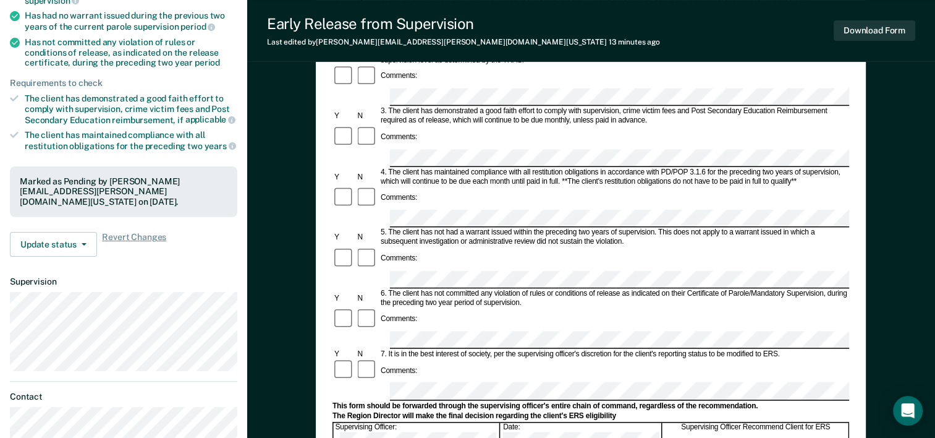
scroll to position [62, 0]
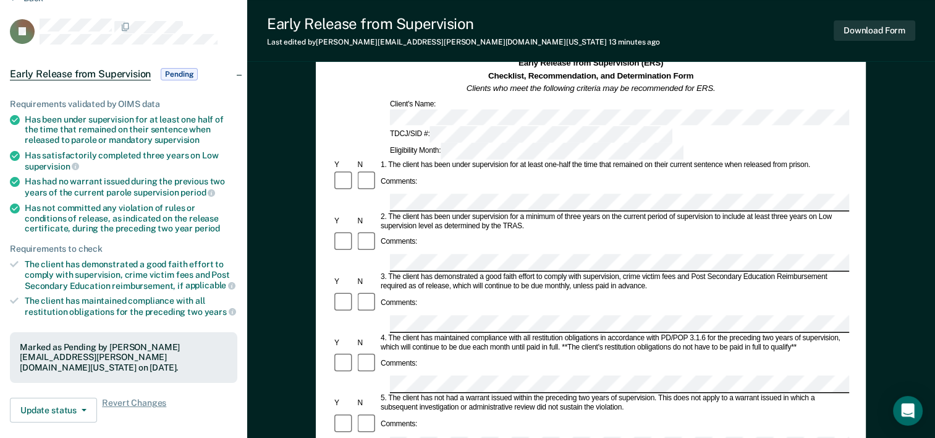
click at [11, 49] on article "TJ Early Release from Supervision Pending Requirements validated by OIMS data H…" at bounding box center [123, 322] width 227 height 606
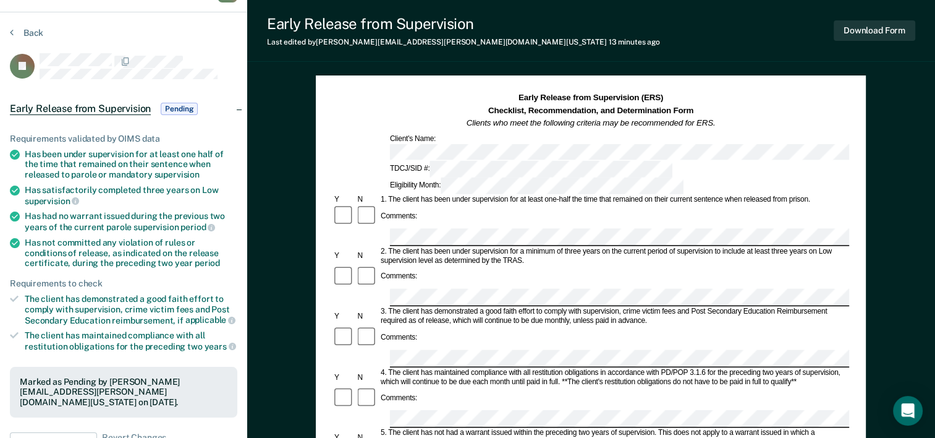
scroll to position [0, 0]
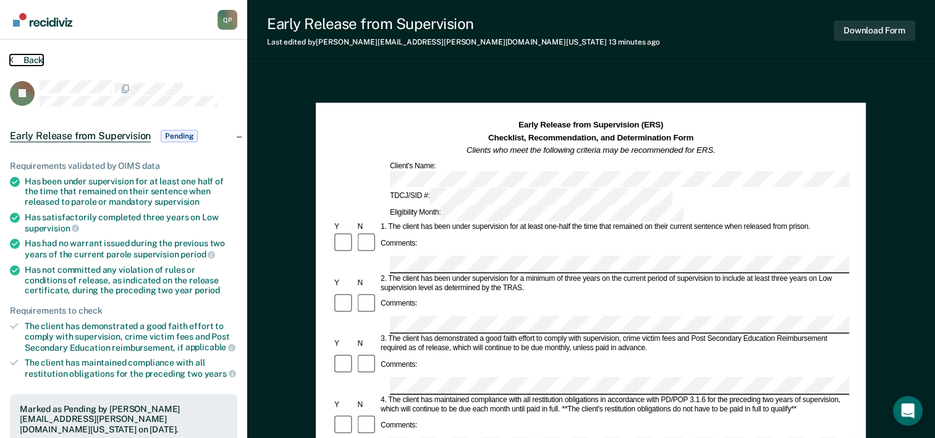
click at [30, 59] on button "Back" at bounding box center [26, 59] width 33 height 11
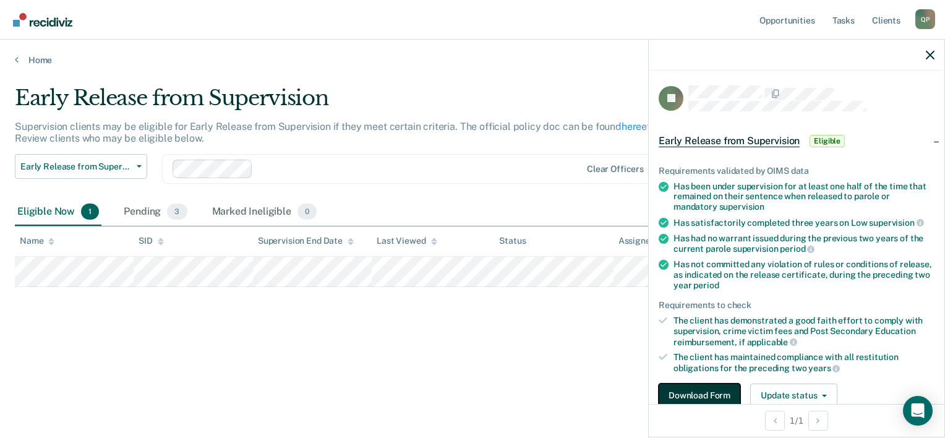
click at [695, 395] on button "Download Form" at bounding box center [699, 395] width 82 height 25
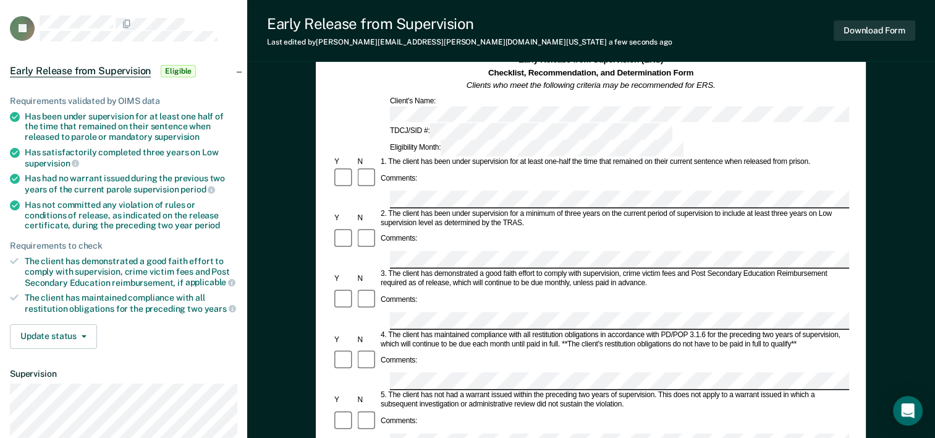
scroll to position [124, 0]
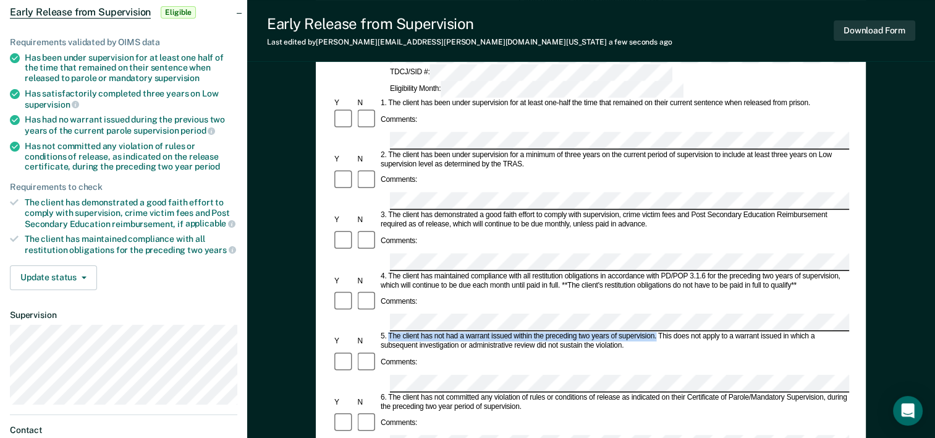
drag, startPoint x: 388, startPoint y: 250, endPoint x: 655, endPoint y: 250, distance: 267.7
click at [655, 332] on div "5. The client has not had a warrant issued within the preceding two years of su…" at bounding box center [614, 341] width 470 height 19
drag, startPoint x: 655, startPoint y: 250, endPoint x: 647, endPoint y: 250, distance: 8.7
copy div "The client has not had a warrant issued within the preceding two years of super…"
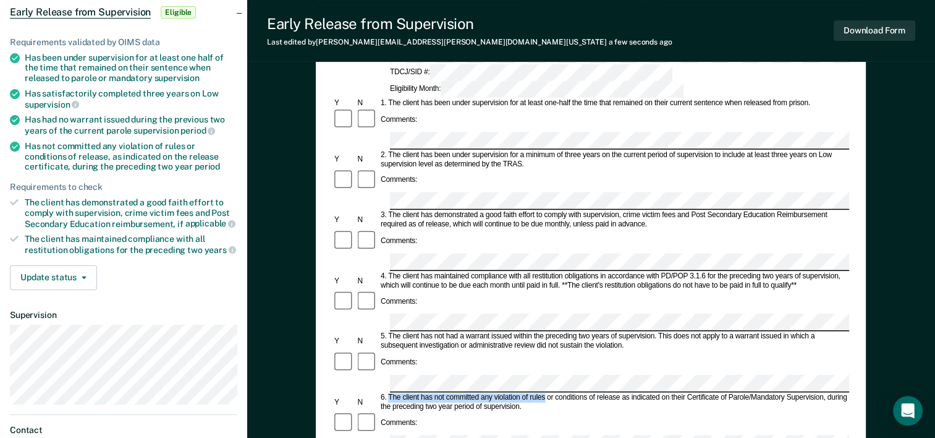
drag, startPoint x: 388, startPoint y: 295, endPoint x: 545, endPoint y: 295, distance: 156.4
click at [545, 393] on div "6. The client has not committed any violation of rules or conditions of release…" at bounding box center [614, 402] width 470 height 19
drag, startPoint x: 545, startPoint y: 295, endPoint x: 523, endPoint y: 295, distance: 21.6
copy div "The client has not committed any violation of rules"
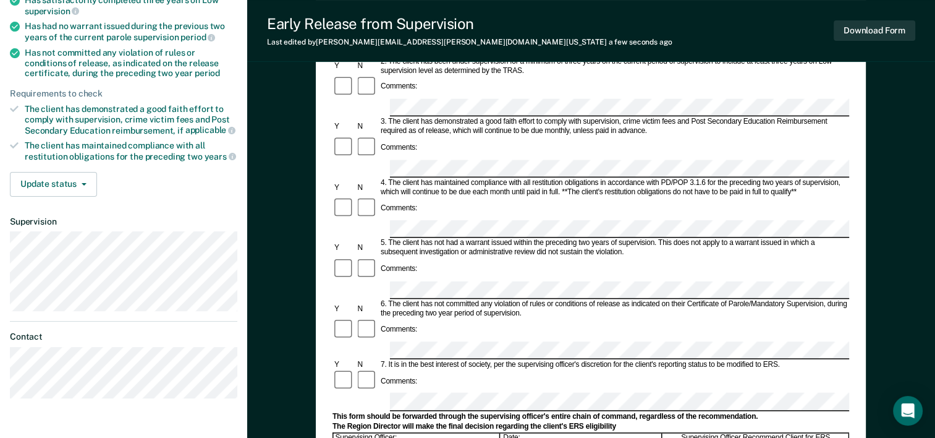
scroll to position [231, 0]
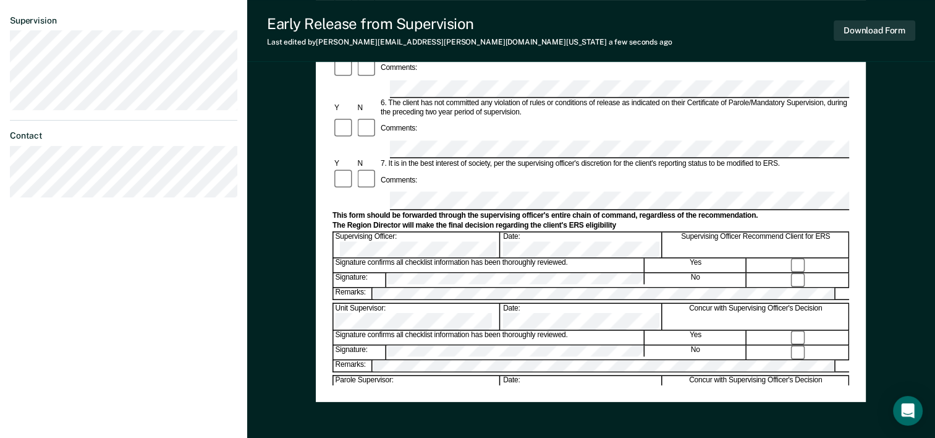
scroll to position [354, 0]
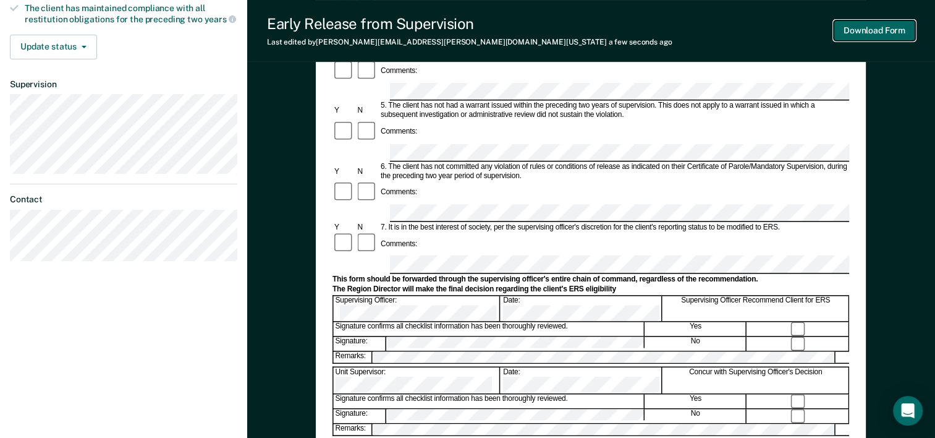
click at [866, 27] on button "Download Form" at bounding box center [875, 30] width 82 height 20
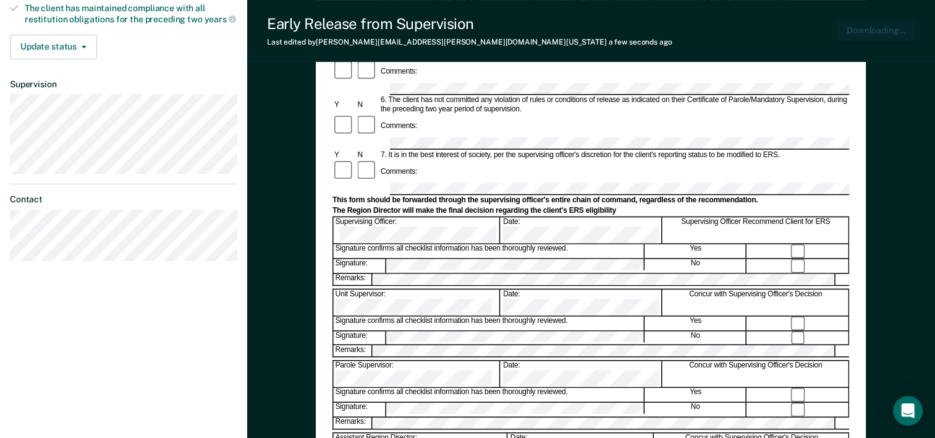
scroll to position [0, 0]
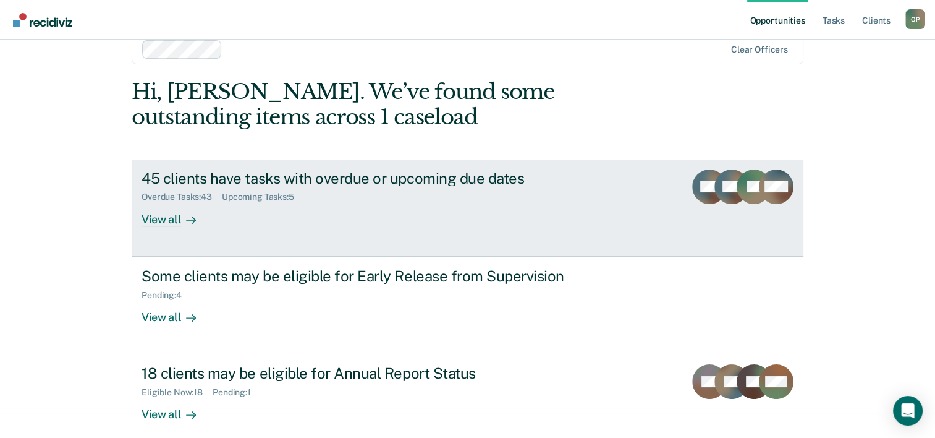
scroll to position [38, 0]
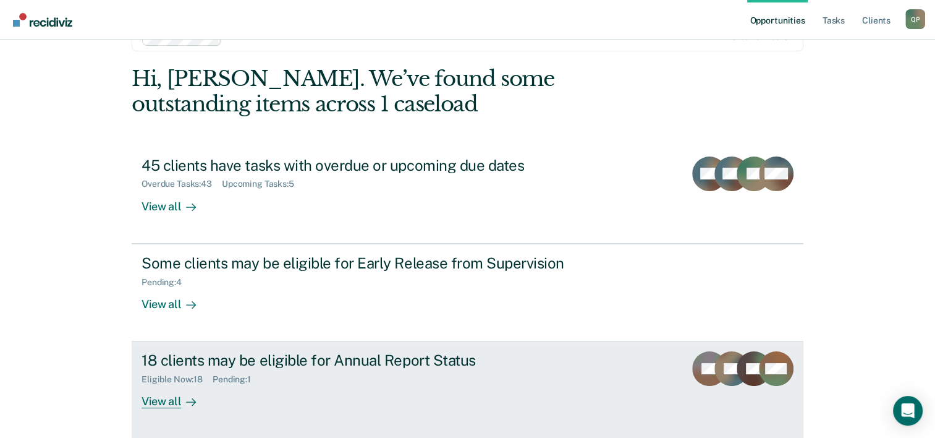
click at [386, 363] on div "18 clients may be eligible for Annual Report Status" at bounding box center [359, 360] width 434 height 18
